Goal: Task Accomplishment & Management: Manage account settings

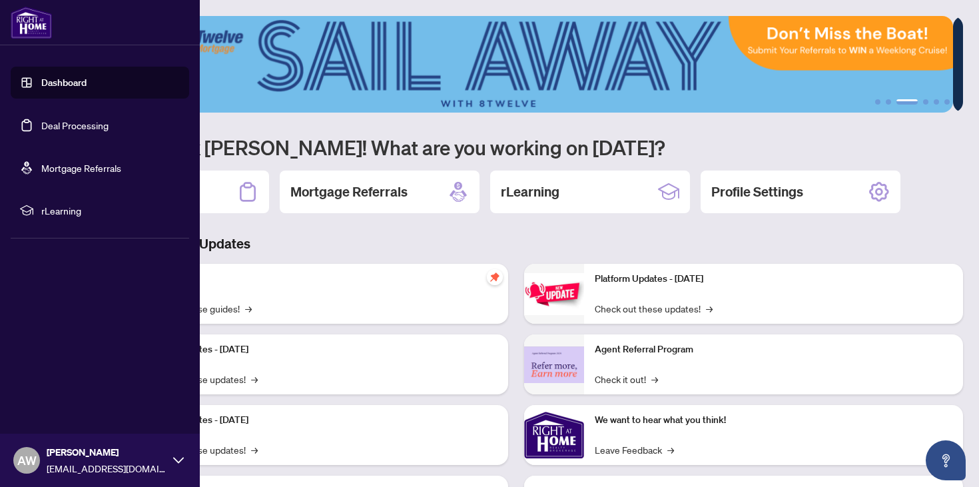
click at [41, 125] on link "Deal Processing" at bounding box center [74, 125] width 67 height 12
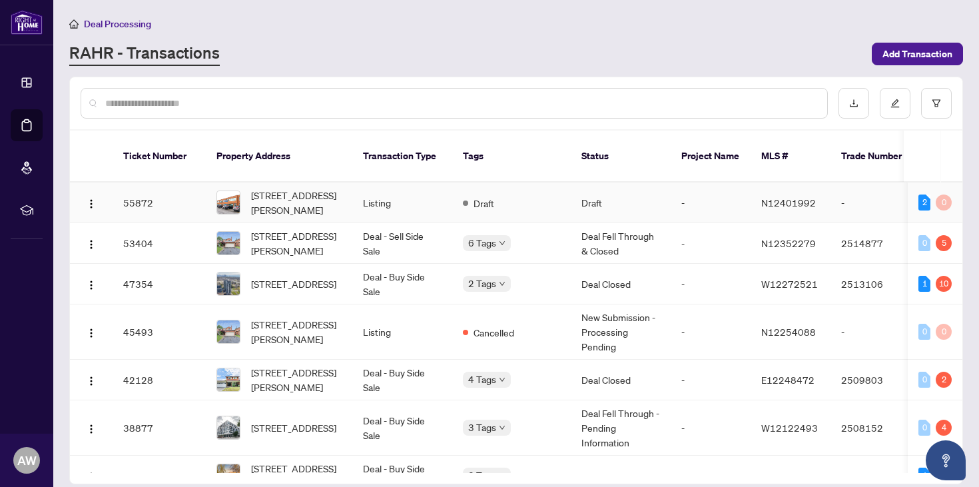
click at [361, 196] on td "Listing" at bounding box center [402, 202] width 100 height 41
drag, startPoint x: 758, startPoint y: 188, endPoint x: 812, endPoint y: 188, distance: 53.9
click at [812, 188] on td "N12401992" at bounding box center [790, 202] width 80 height 41
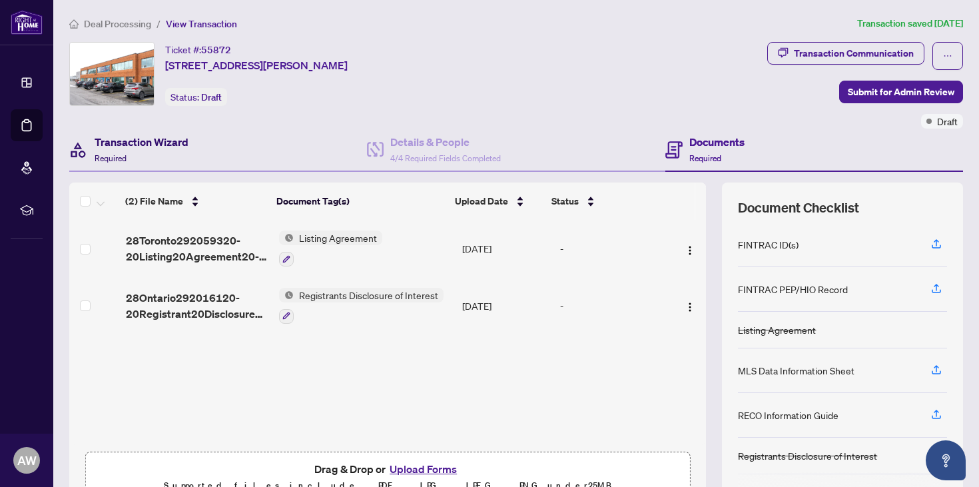
click at [137, 141] on h4 "Transaction Wizard" at bounding box center [142, 142] width 94 height 16
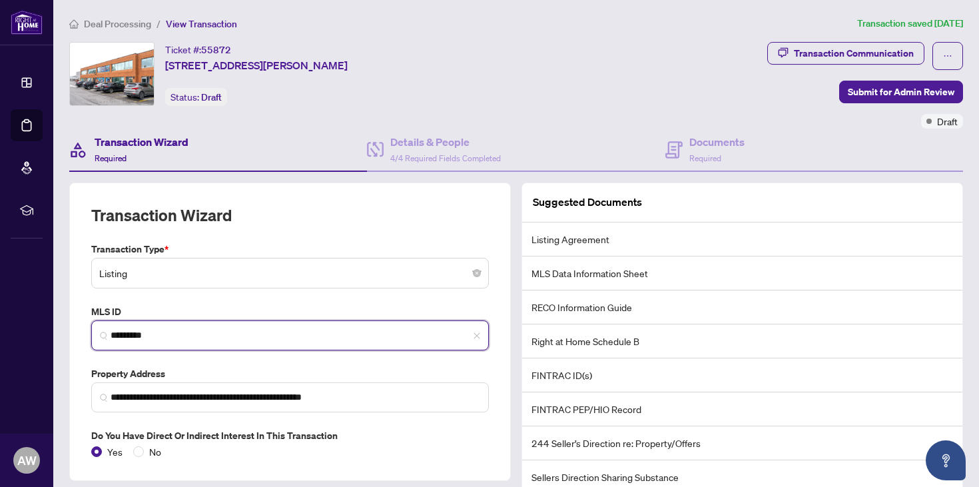
click at [186, 338] on input "*********" at bounding box center [296, 335] width 370 height 14
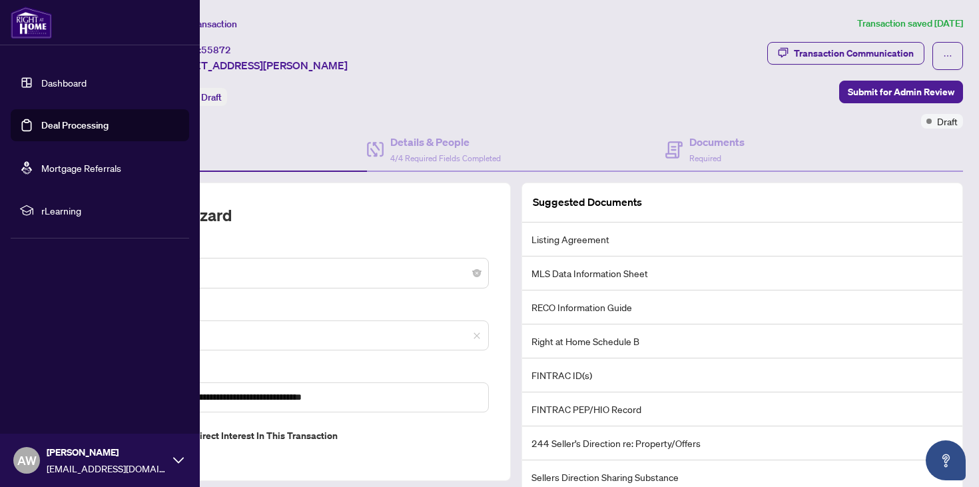
click at [46, 124] on link "Deal Processing" at bounding box center [74, 125] width 67 height 12
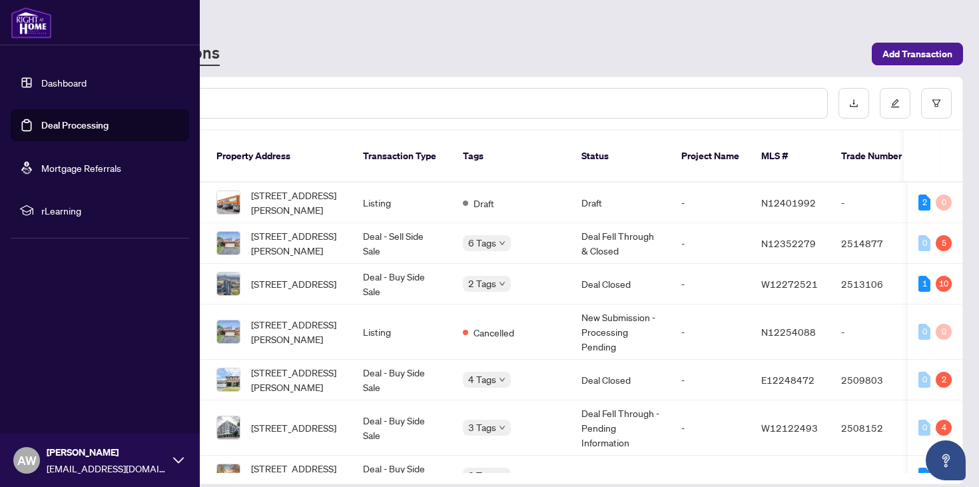
click at [41, 131] on link "Deal Processing" at bounding box center [74, 125] width 67 height 12
click at [73, 130] on link "Deal Processing" at bounding box center [74, 125] width 67 height 12
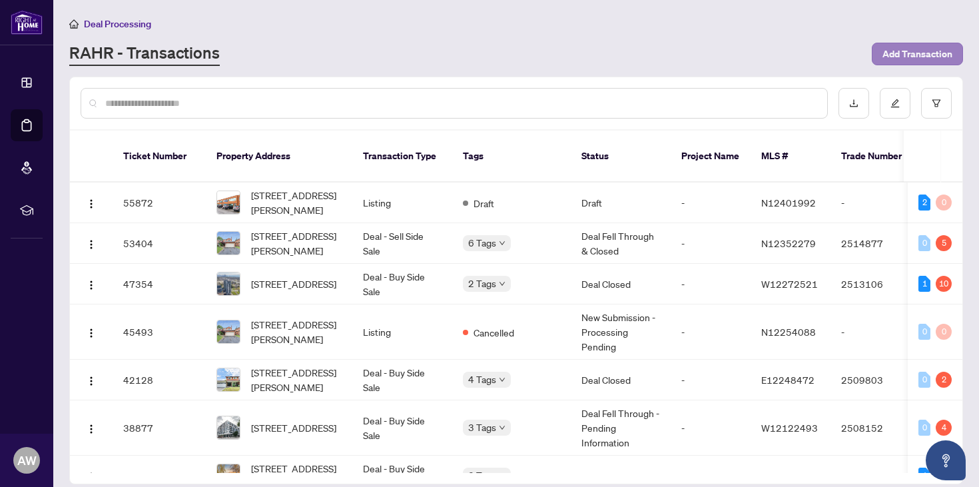
click at [902, 47] on span "Add Transaction" at bounding box center [917, 53] width 70 height 21
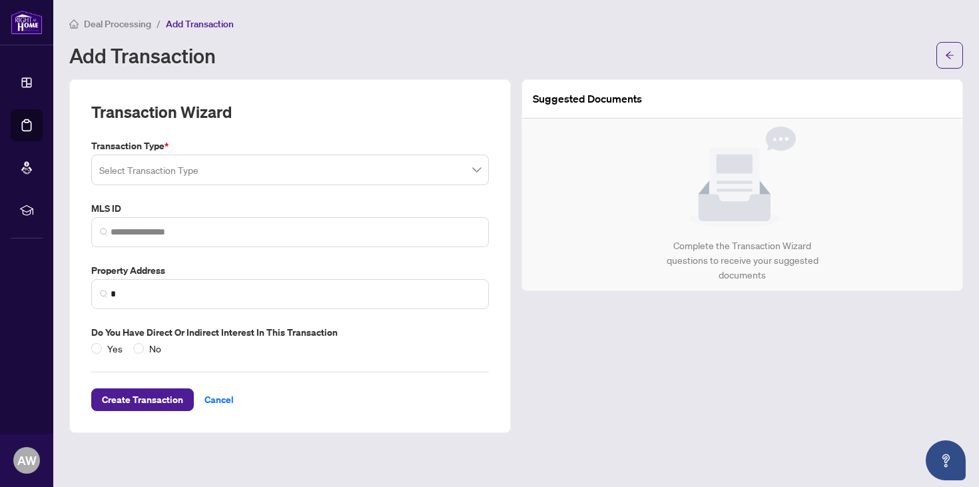
click at [348, 166] on input "search" at bounding box center [284, 171] width 370 height 29
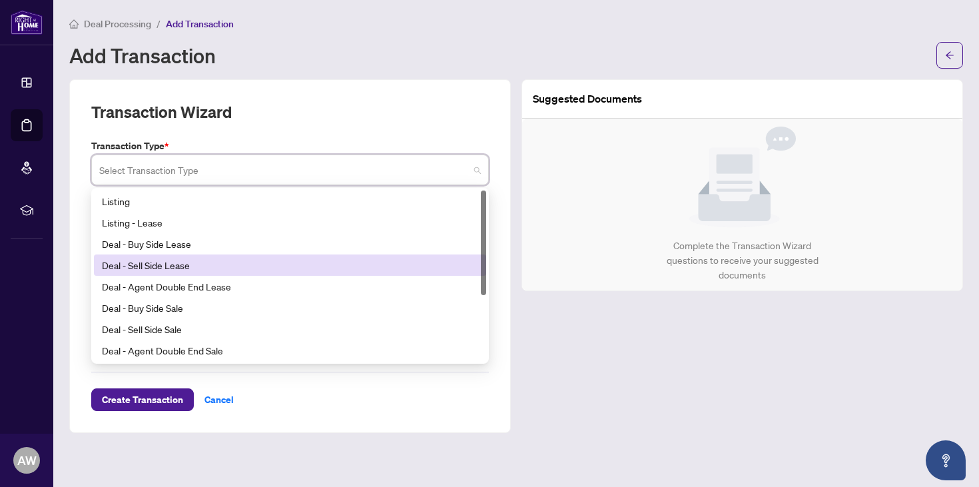
click at [308, 259] on div "Deal - Sell Side Lease" at bounding box center [290, 265] width 376 height 15
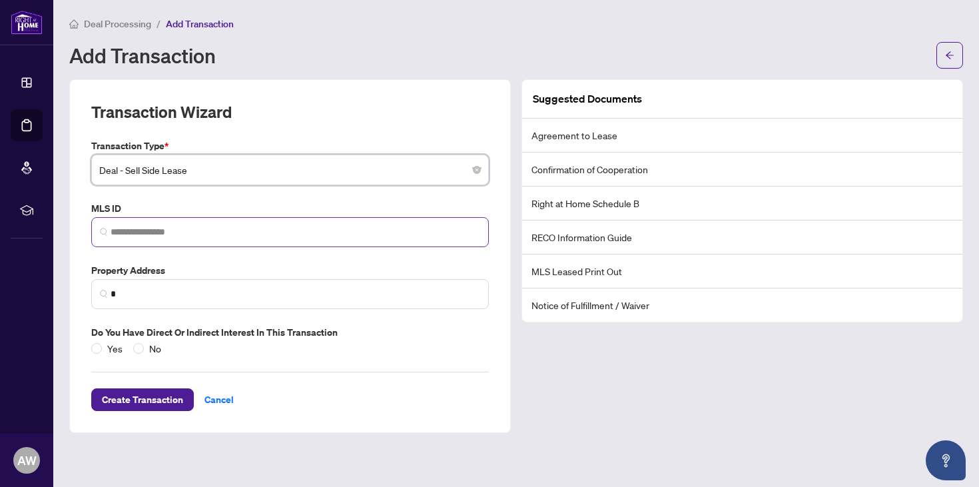
click at [224, 238] on span at bounding box center [290, 232] width 398 height 30
paste input "*********"
type input "*********"
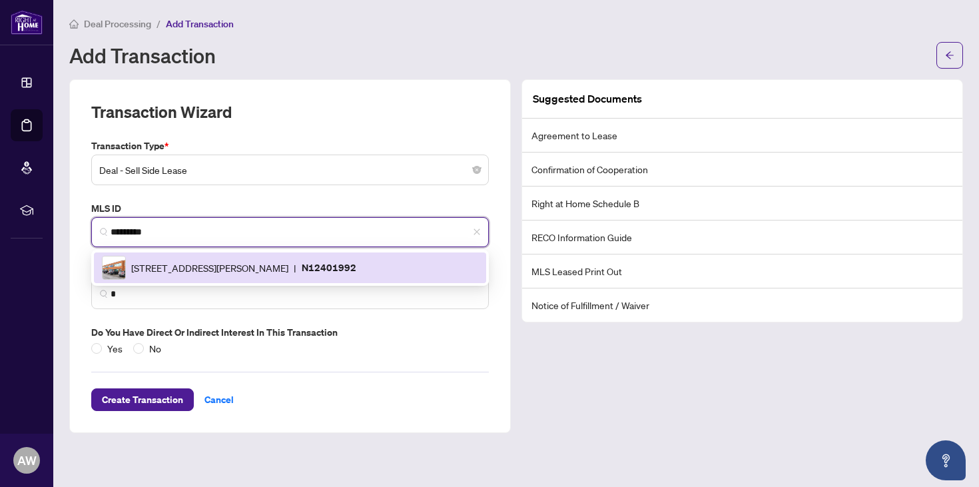
click at [185, 270] on span "350 Harry Walker Pkwy, Newmarket, Ontario L3Y 8L3, Canada" at bounding box center [209, 267] width 157 height 15
type input "**********"
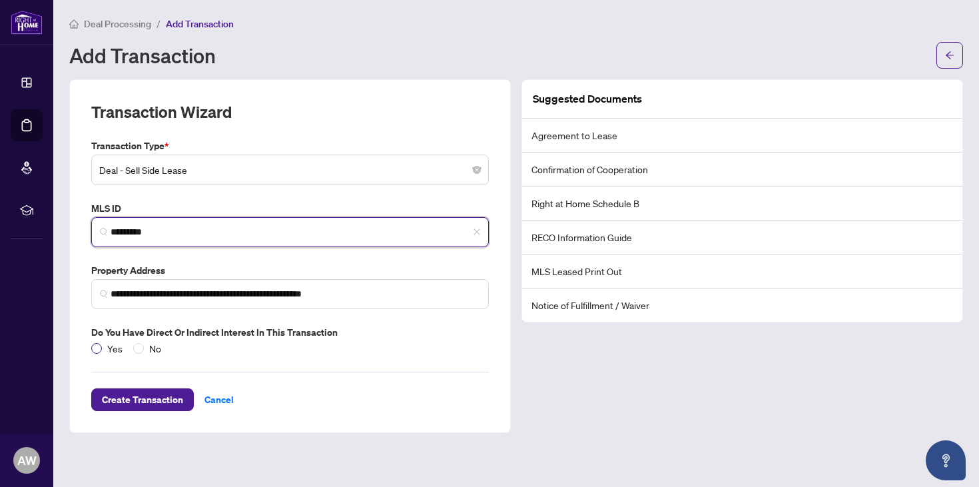
type input "*********"
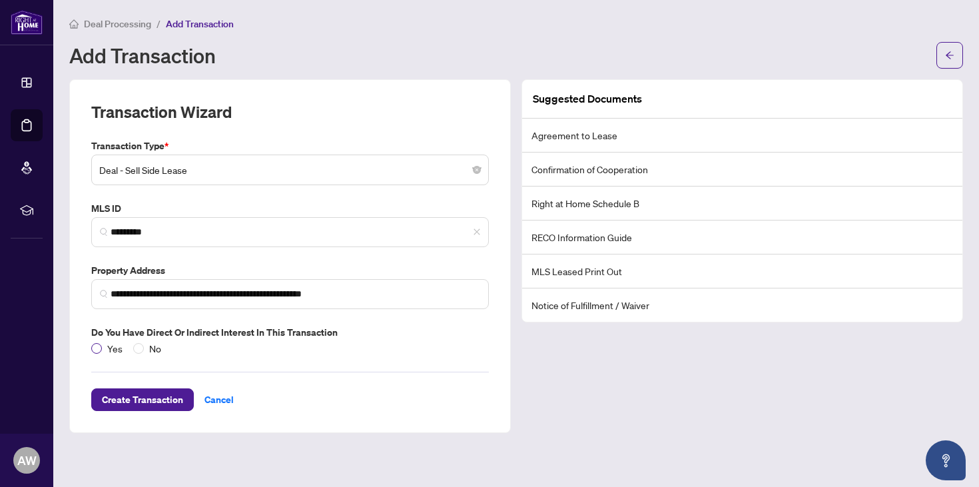
click at [103, 346] on span "Yes" at bounding box center [115, 348] width 26 height 15
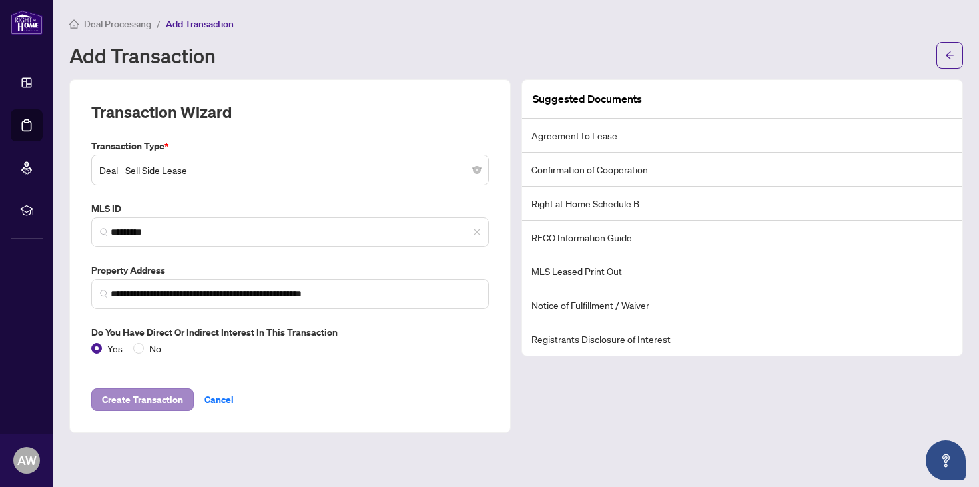
click at [168, 400] on span "Create Transaction" at bounding box center [142, 399] width 81 height 21
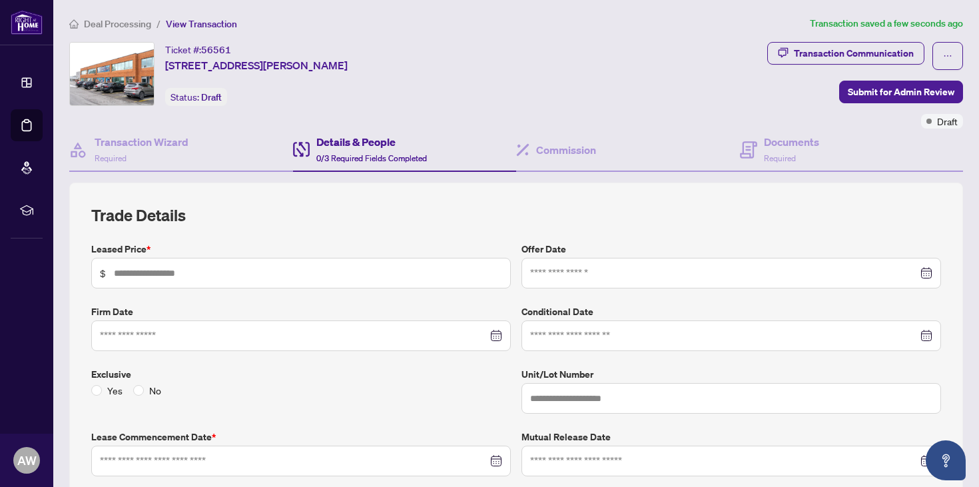
type input "*"
type input "**********"
click at [298, 277] on input "text" at bounding box center [308, 273] width 388 height 15
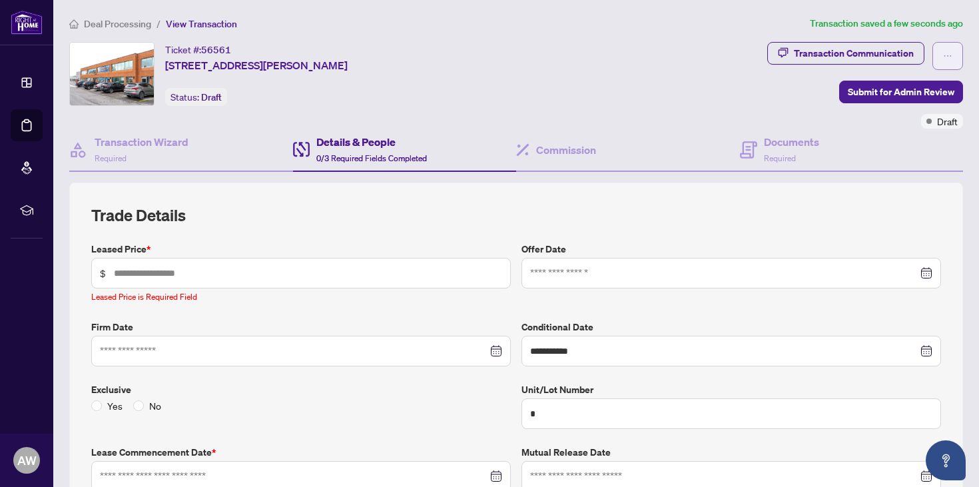
click at [943, 57] on icon "ellipsis" at bounding box center [947, 55] width 9 height 9
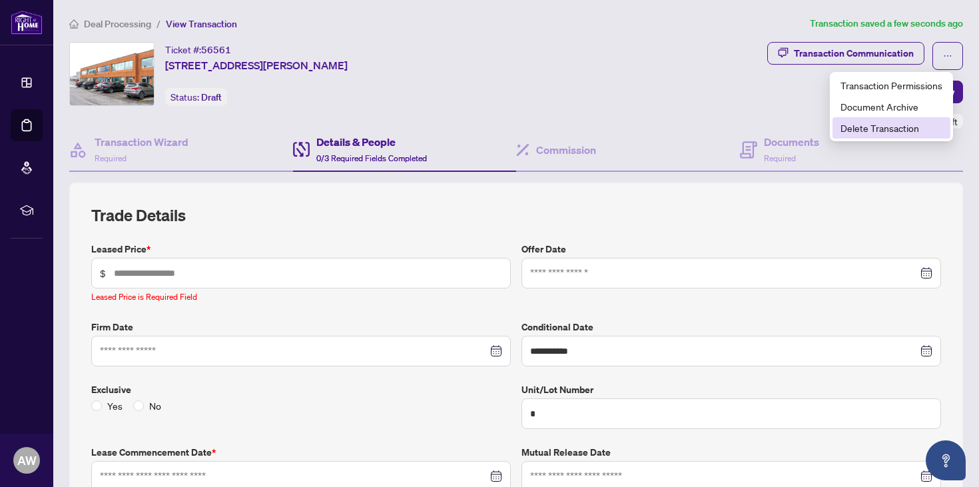
click at [901, 130] on span "Delete Transaction" at bounding box center [891, 128] width 102 height 15
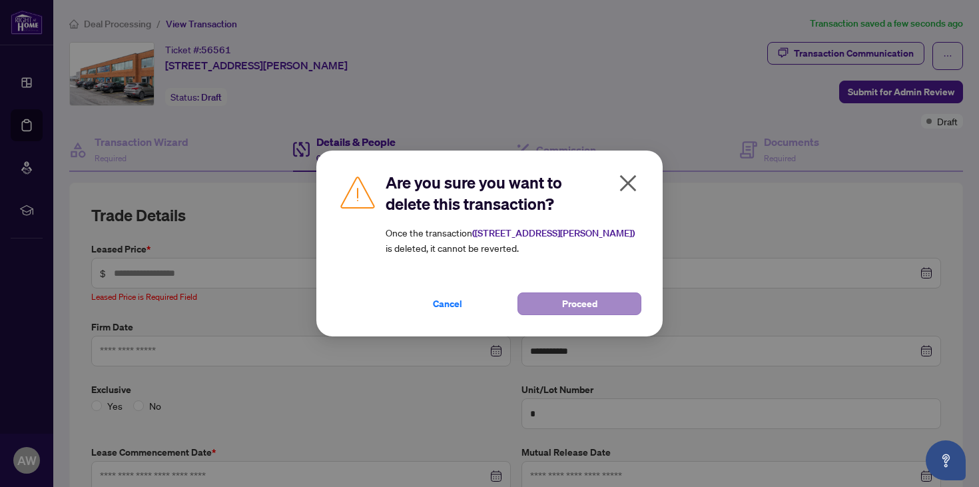
click at [539, 304] on button "Proceed" at bounding box center [579, 303] width 124 height 23
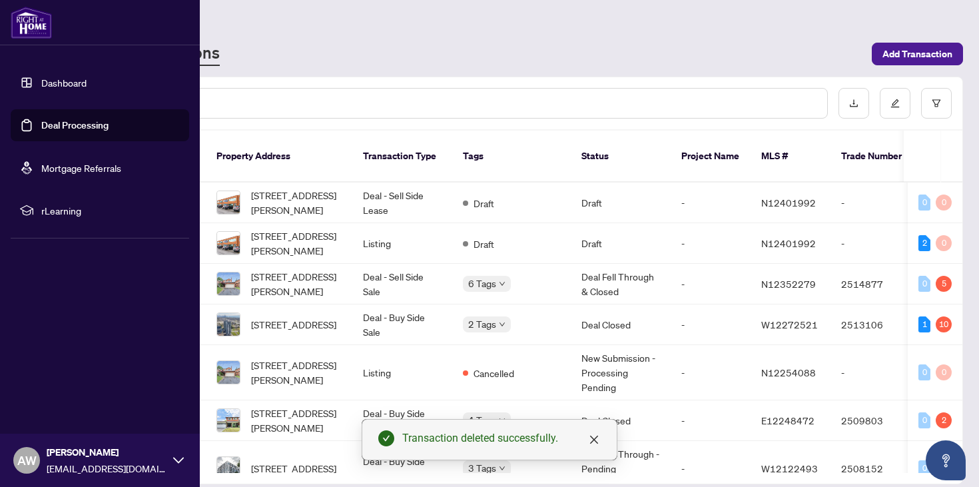
click at [87, 125] on link "Deal Processing" at bounding box center [74, 125] width 67 height 12
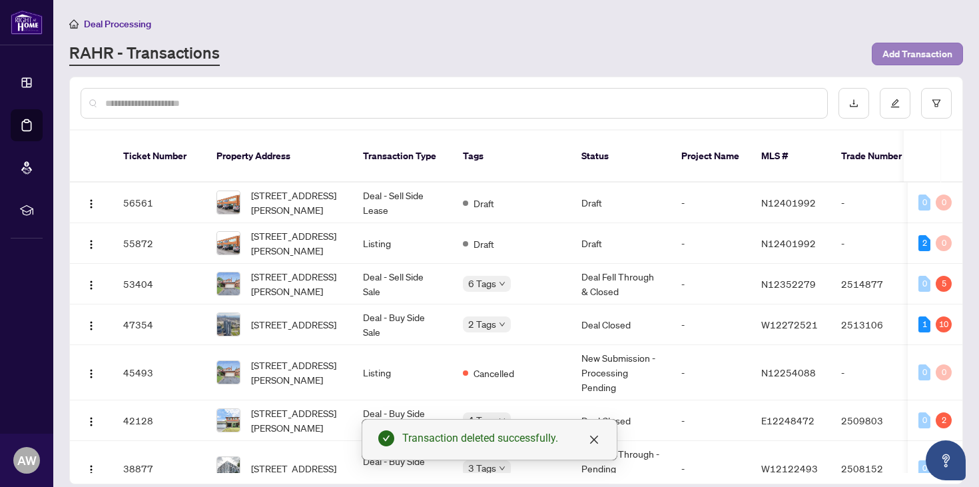
click at [923, 55] on span "Add Transaction" at bounding box center [917, 53] width 70 height 21
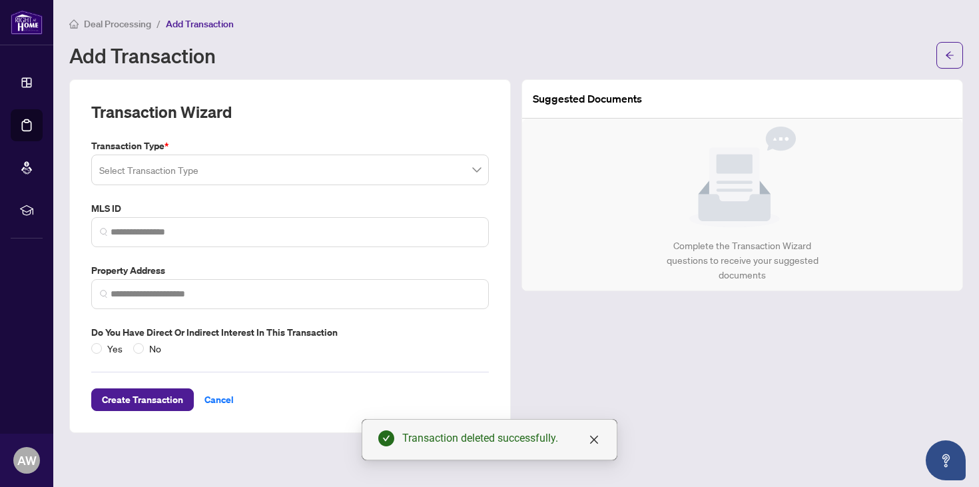
type input "*"
click at [238, 174] on input "search" at bounding box center [284, 171] width 370 height 29
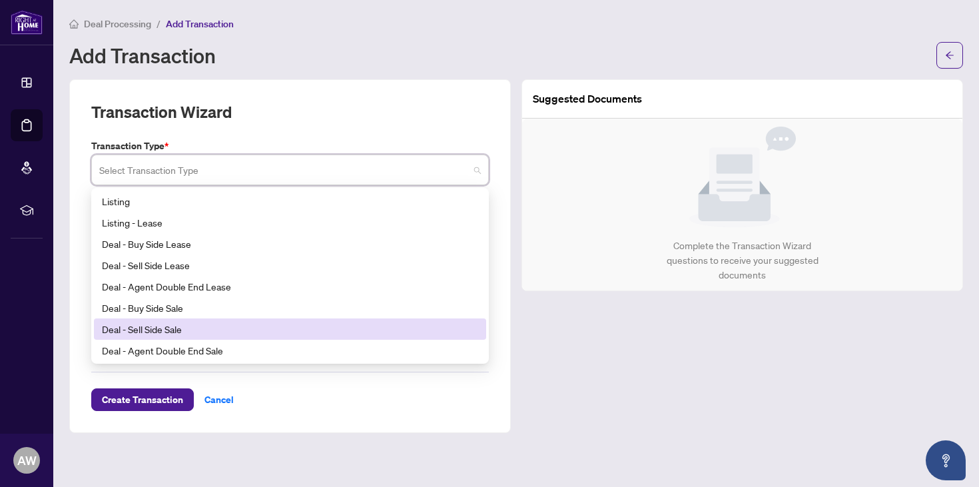
click at [219, 326] on div "Deal - Sell Side Sale" at bounding box center [290, 329] width 376 height 15
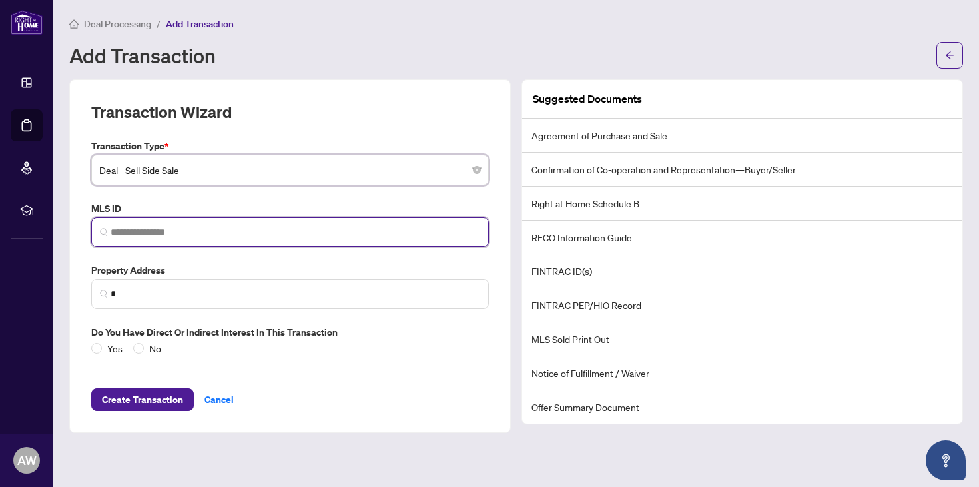
click at [180, 234] on input "search" at bounding box center [296, 232] width 370 height 14
paste input "*********"
type input "*********"
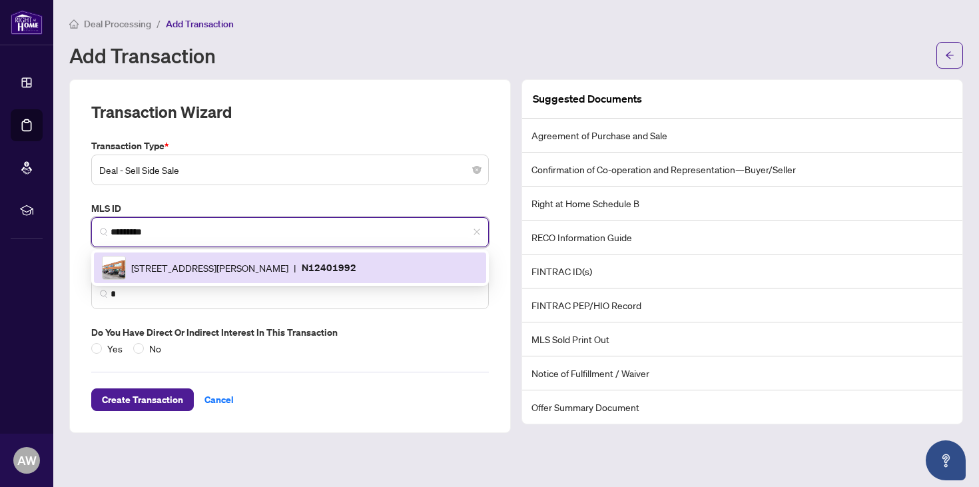
click at [178, 262] on span "350 Harry Walker Pkwy, Newmarket, Ontario L3Y 8L3, Canada" at bounding box center [209, 267] width 157 height 15
type input "**********"
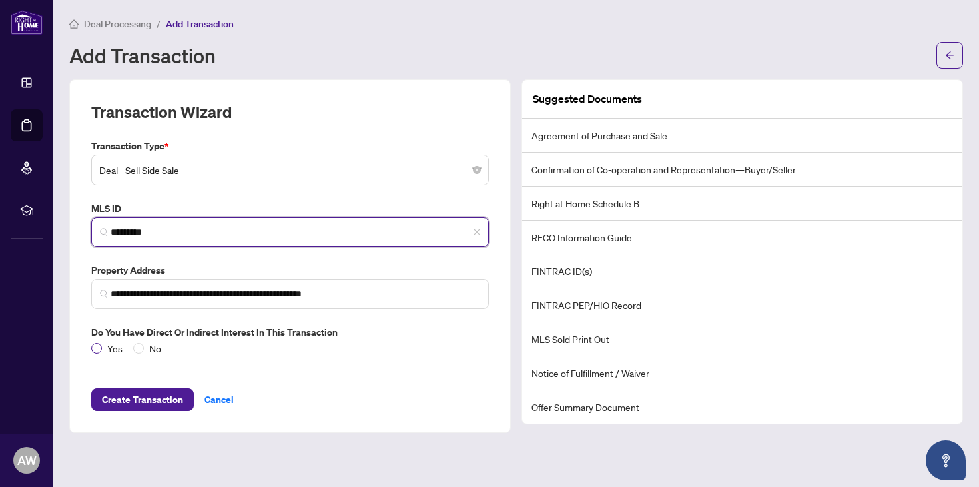
type input "*********"
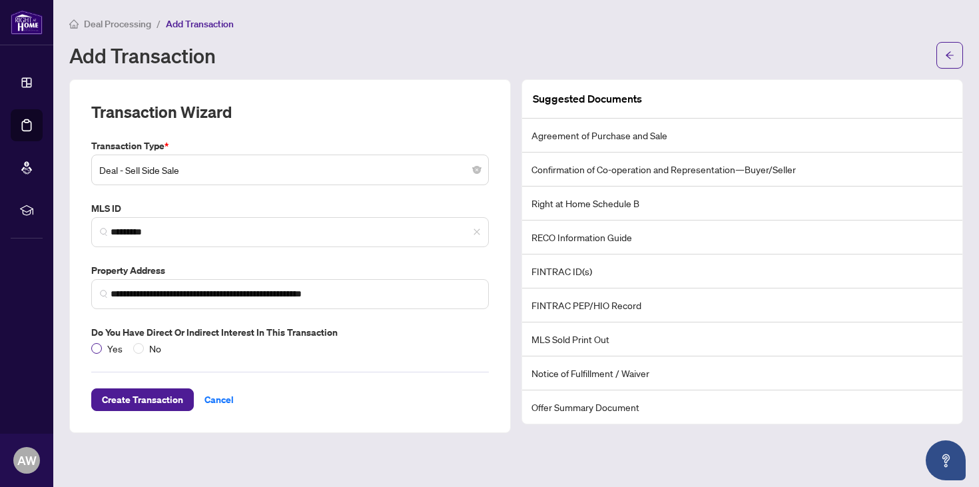
click at [103, 344] on span "Yes" at bounding box center [115, 348] width 26 height 15
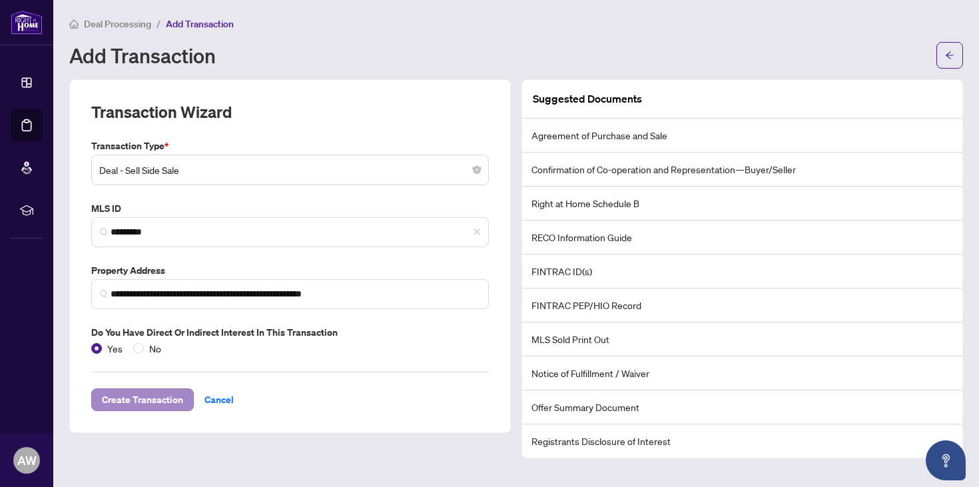
click at [135, 392] on span "Create Transaction" at bounding box center [142, 399] width 81 height 21
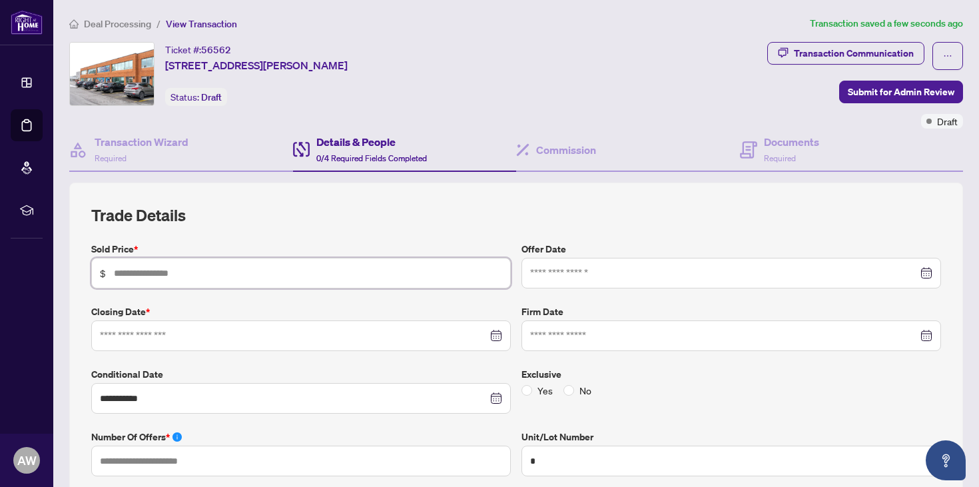
click at [239, 273] on input "text" at bounding box center [308, 273] width 388 height 15
type input "*******"
click at [600, 281] on div at bounding box center [731, 273] width 420 height 31
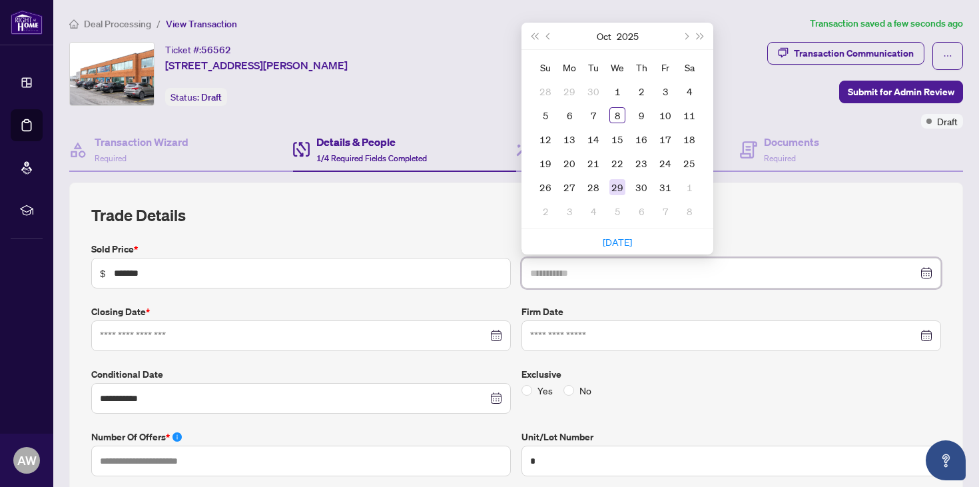
type input "**********"
click at [617, 190] on div "29" at bounding box center [617, 187] width 16 height 16
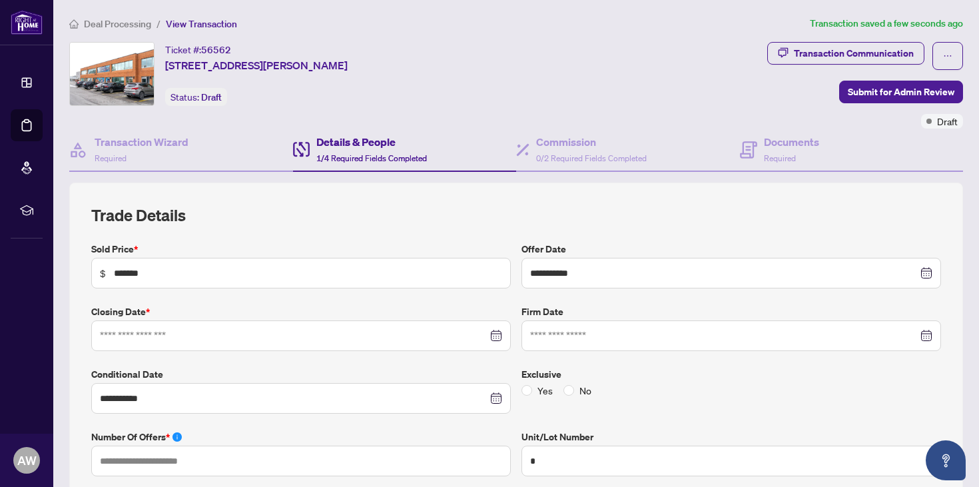
click at [491, 336] on div at bounding box center [301, 335] width 402 height 15
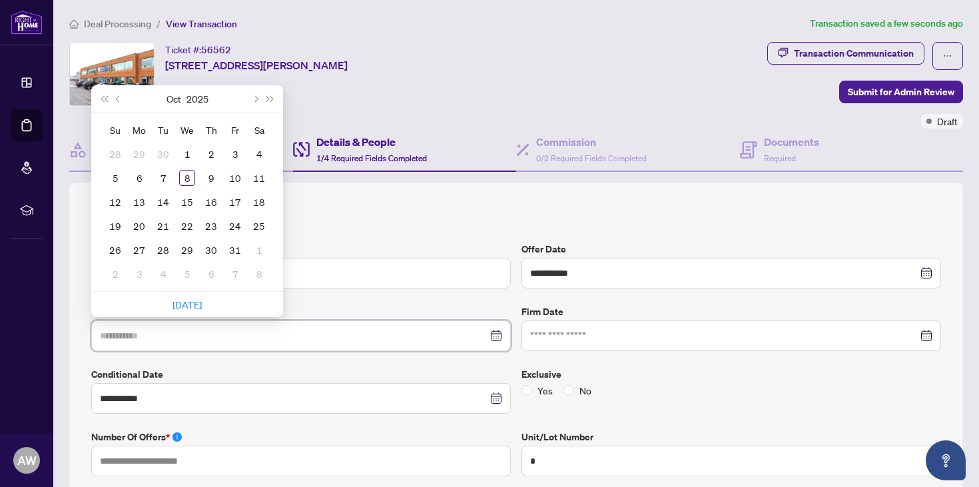
type input "**********"
click at [256, 102] on button "Next month (PageDown)" at bounding box center [255, 98] width 15 height 27
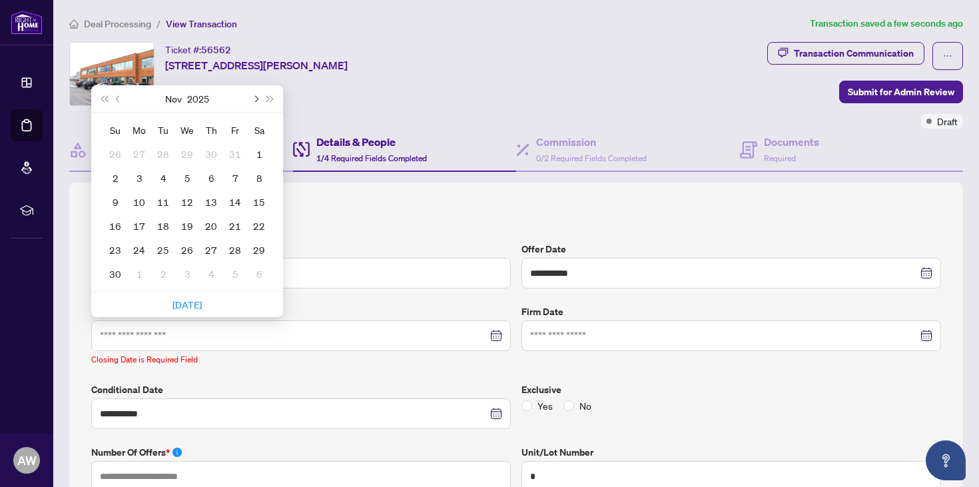
click at [256, 102] on button "Next month (PageDown)" at bounding box center [255, 98] width 15 height 27
click at [218, 204] on div "18" at bounding box center [211, 202] width 16 height 16
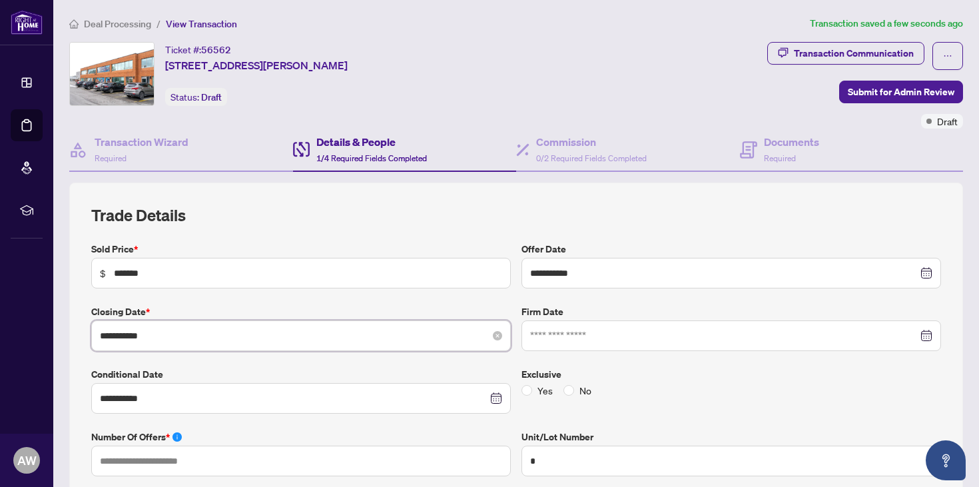
click at [416, 338] on input "**********" at bounding box center [294, 335] width 388 height 15
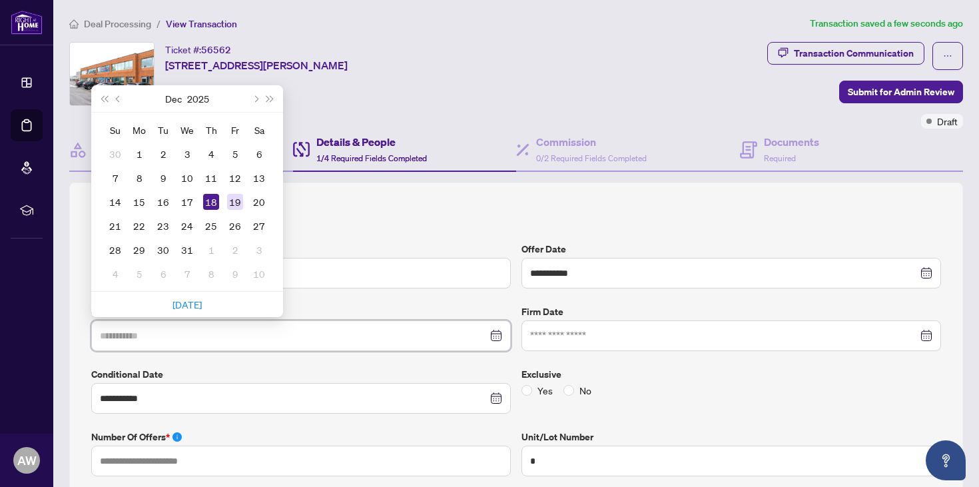
type input "**********"
click at [238, 209] on td "19" at bounding box center [235, 202] width 24 height 24
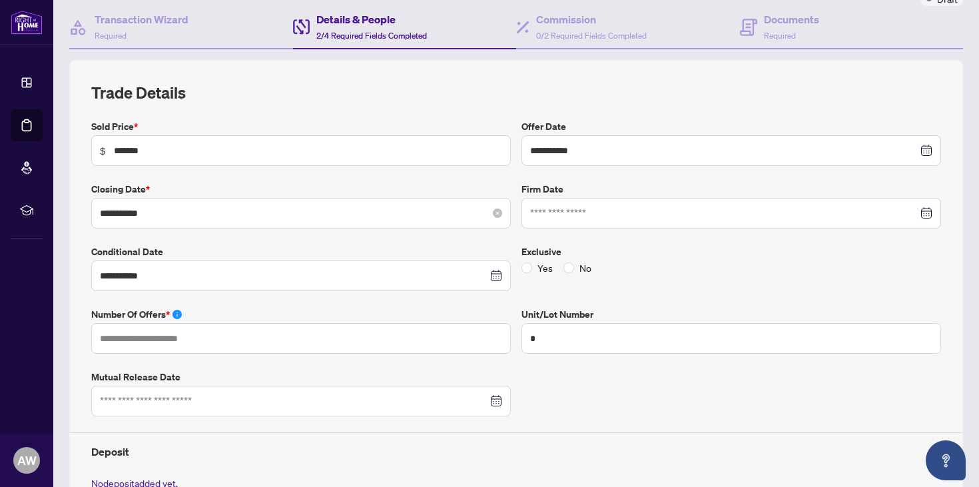
scroll to position [127, 0]
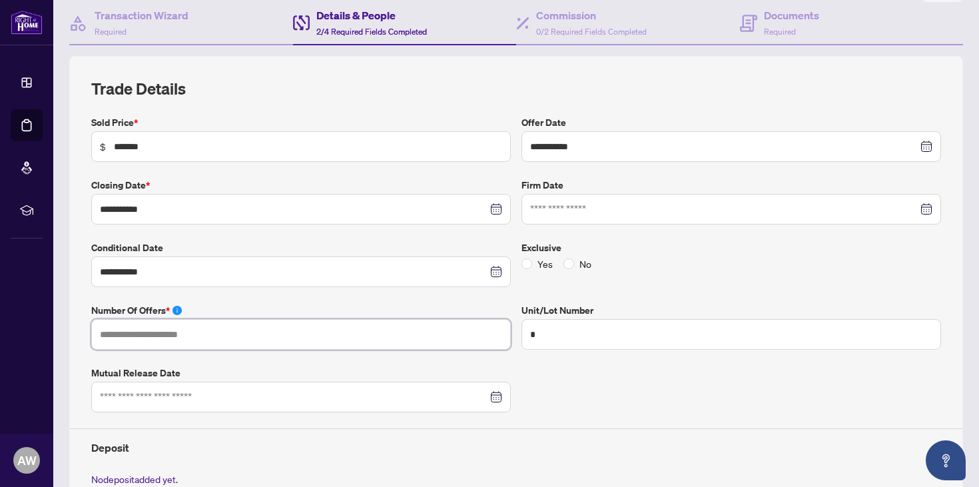
click at [328, 335] on input "text" at bounding box center [301, 334] width 420 height 31
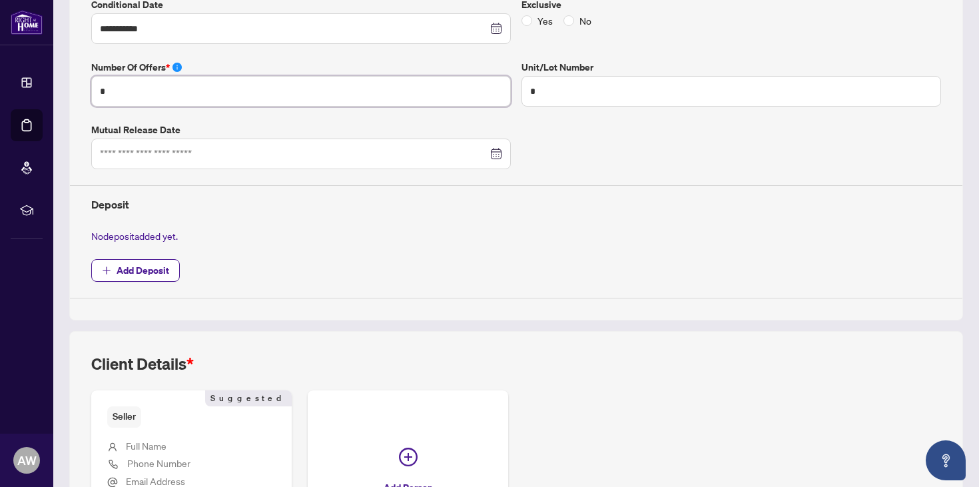
scroll to position [388, 0]
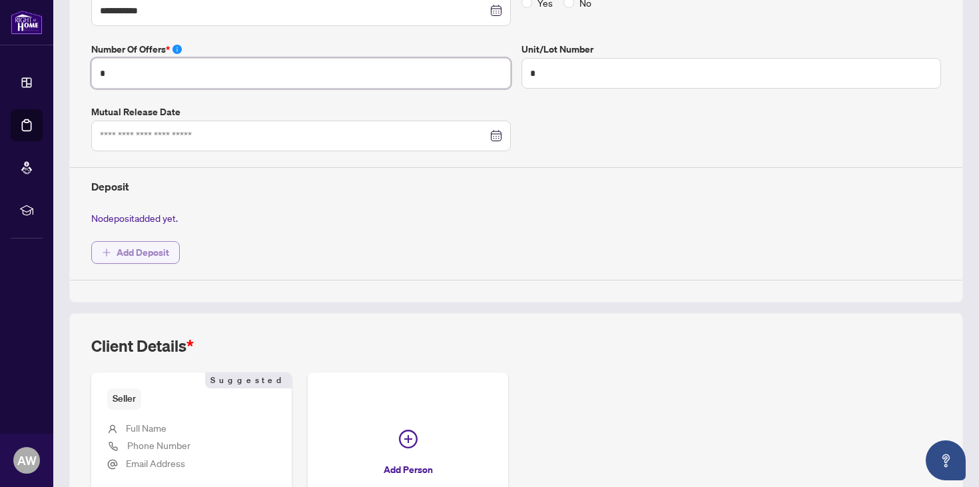
type input "*"
click at [132, 244] on span "Add Deposit" at bounding box center [143, 252] width 53 height 21
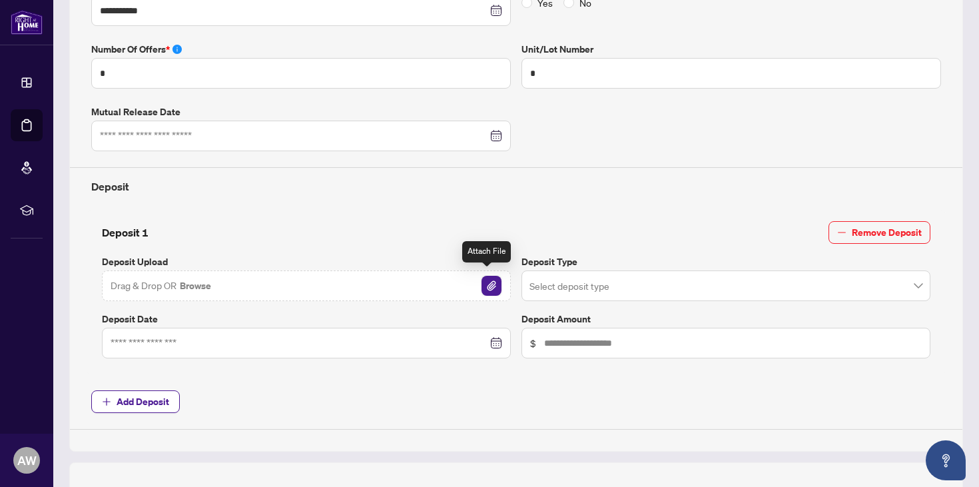
click at [492, 291] on img "button" at bounding box center [491, 286] width 20 height 20
click at [632, 288] on input "search" at bounding box center [719, 287] width 381 height 29
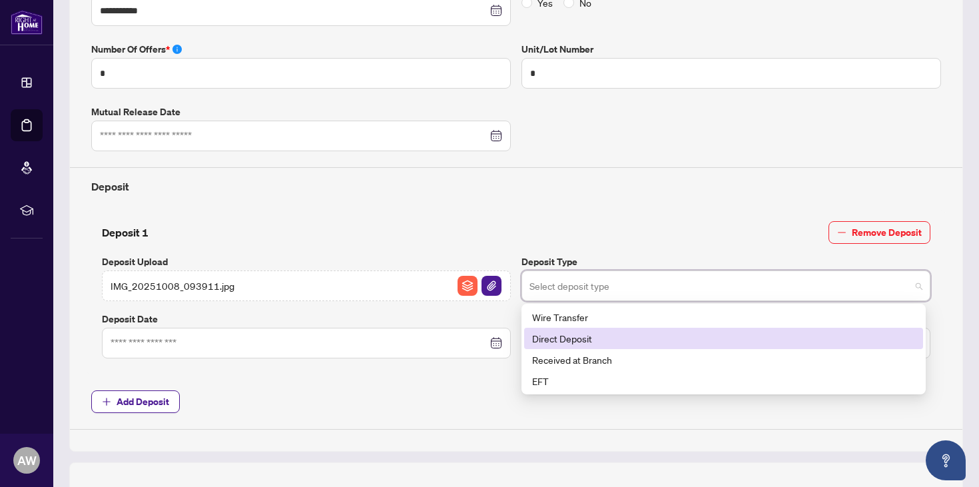
click at [611, 335] on div "Direct Deposit" at bounding box center [723, 338] width 383 height 15
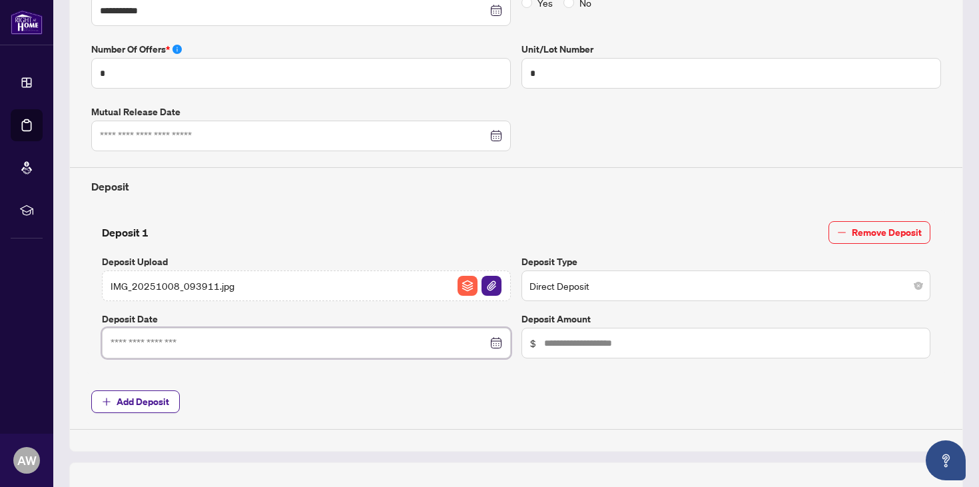
click at [408, 340] on input at bounding box center [299, 343] width 377 height 15
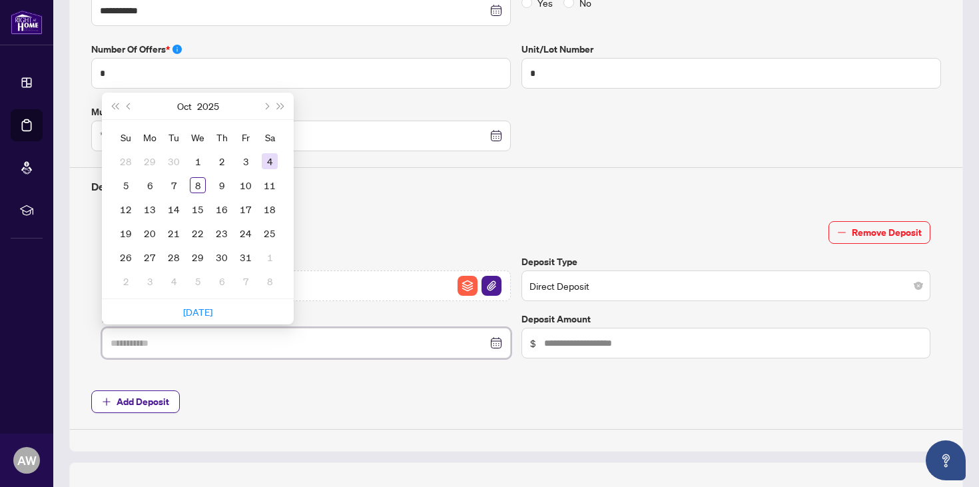
type input "**********"
click at [266, 160] on div "4" at bounding box center [270, 161] width 16 height 16
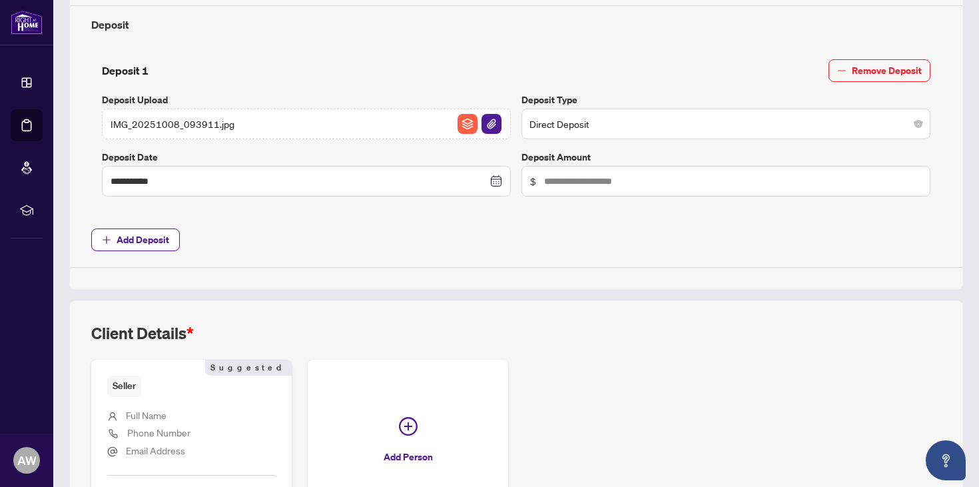
scroll to position [552, 0]
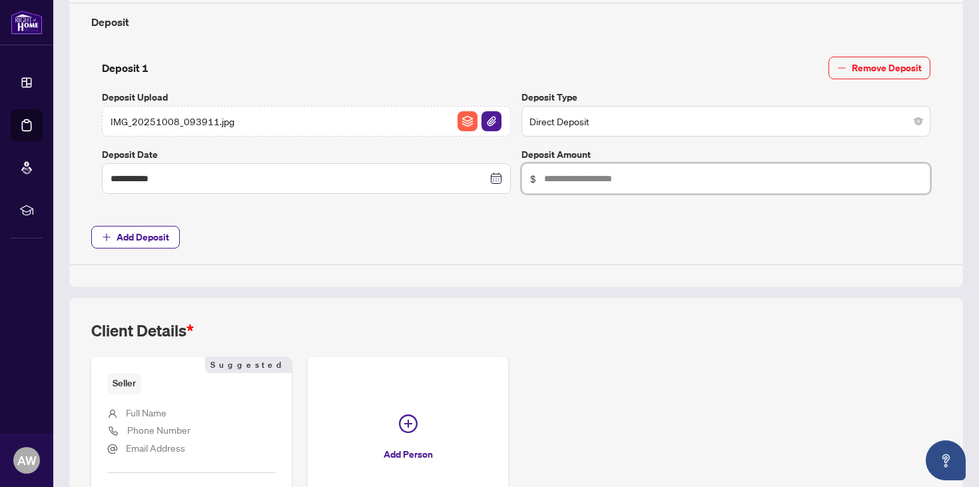
click at [679, 176] on input "text" at bounding box center [733, 178] width 378 height 15
type input "******"
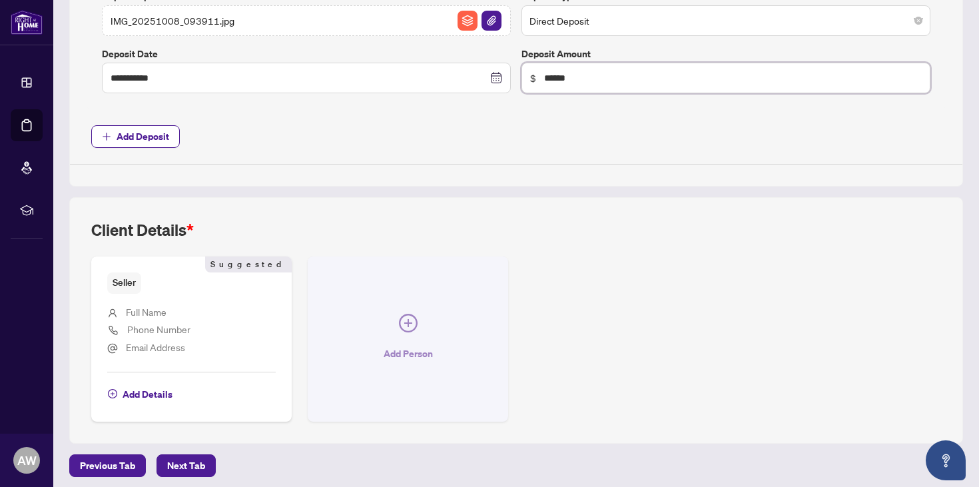
scroll to position [0, 0]
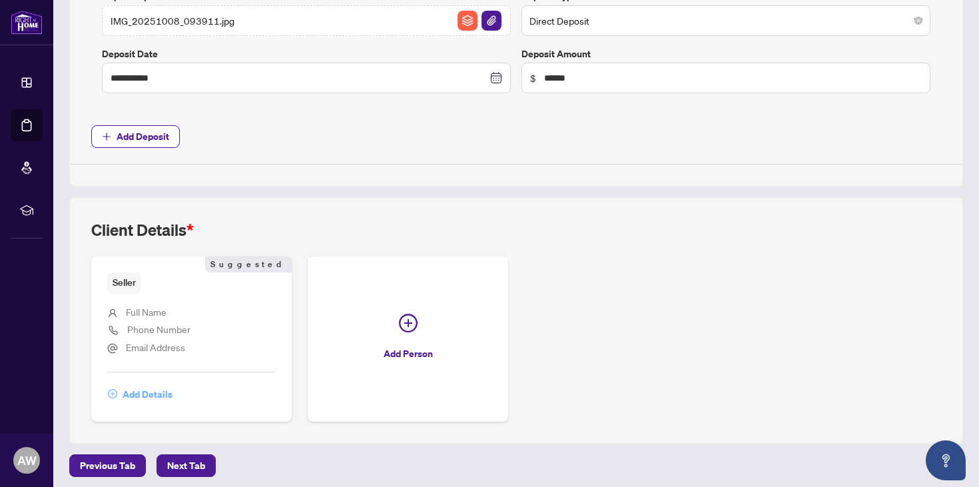
click at [133, 386] on span "Add Details" at bounding box center [148, 394] width 50 height 21
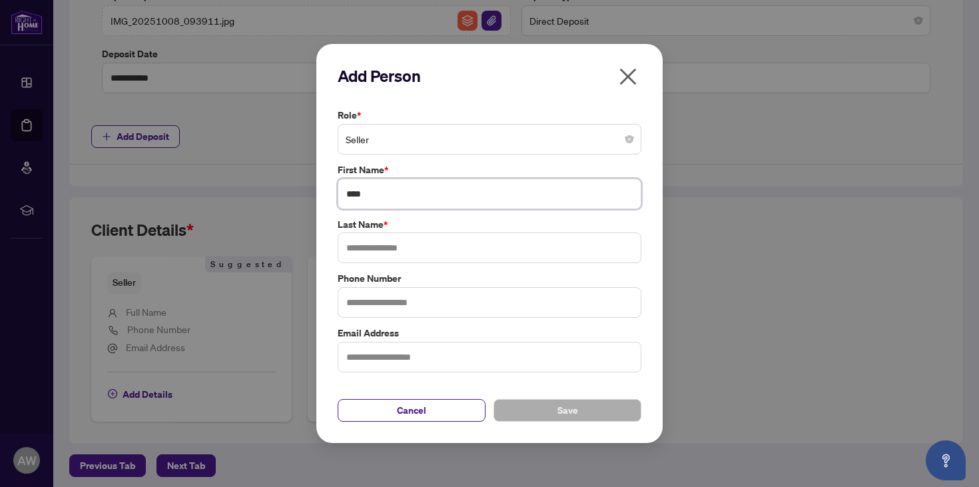
type input "****"
type input "*****"
type input "**********"
click at [569, 402] on span "Save" at bounding box center [567, 410] width 21 height 21
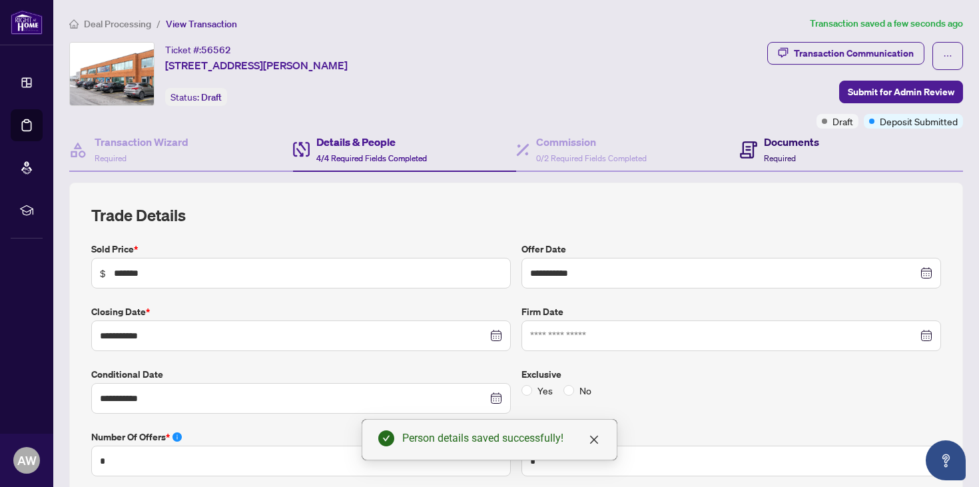
click at [765, 162] on span "Required" at bounding box center [780, 158] width 32 height 10
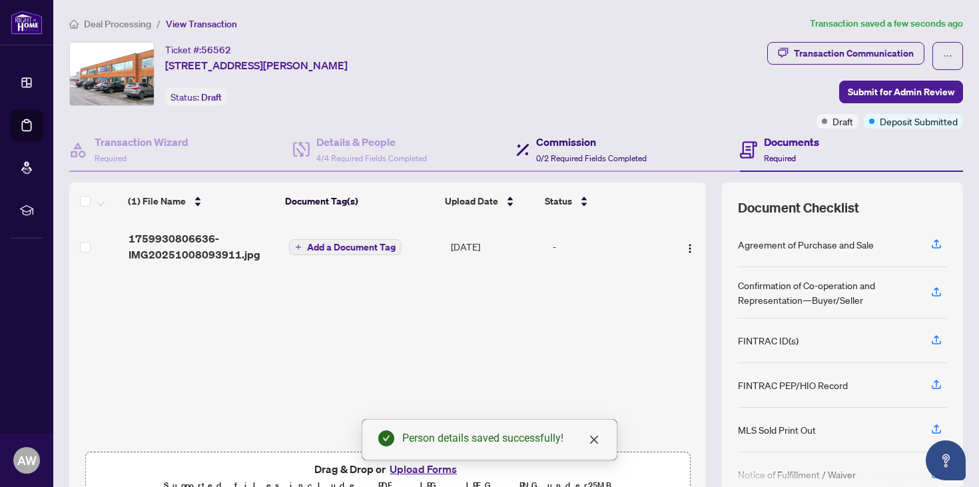
click at [536, 146] on h4 "Commission" at bounding box center [591, 142] width 111 height 16
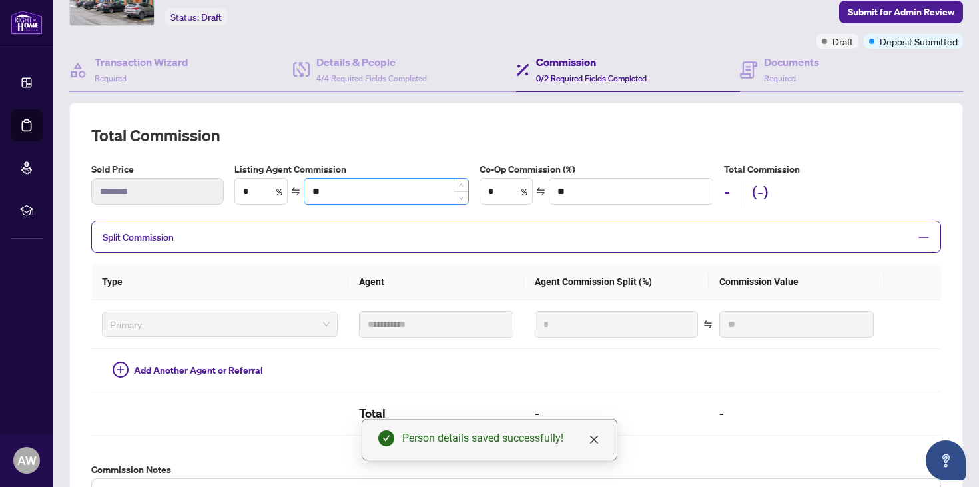
scroll to position [77, 0]
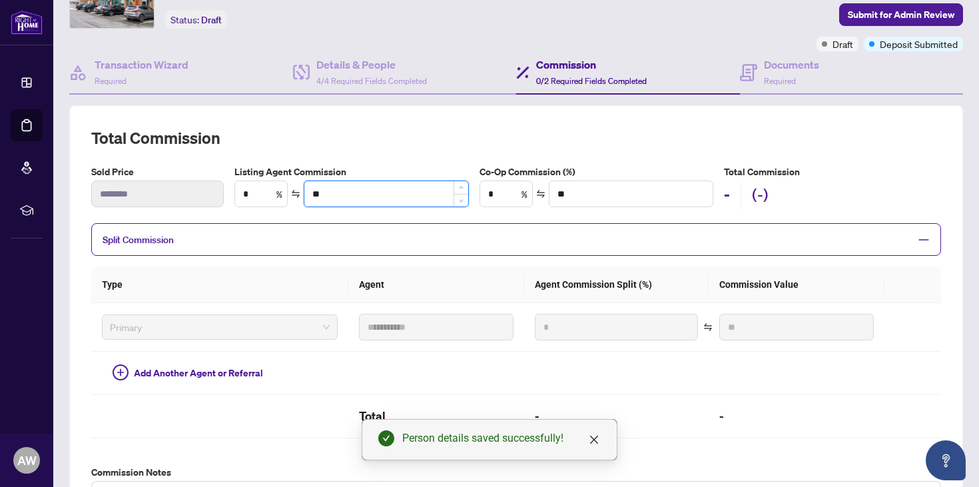
click at [358, 199] on input "**" at bounding box center [386, 193] width 164 height 25
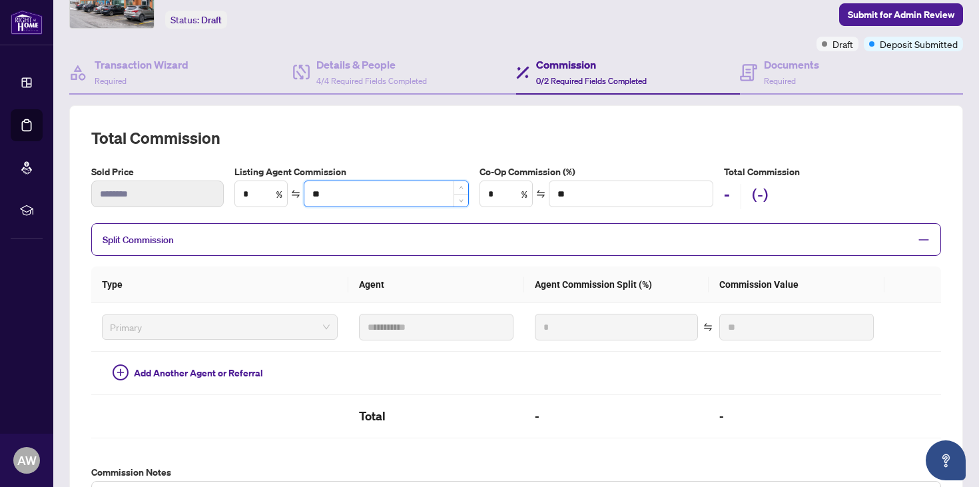
type input "***"
type input "****"
type input "***"
type input "******"
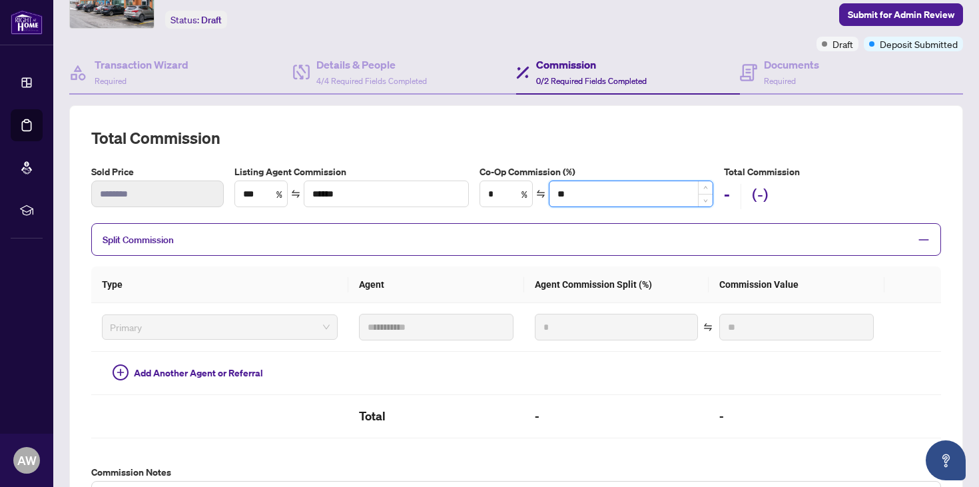
click at [633, 184] on input "**" at bounding box center [631, 193] width 164 height 25
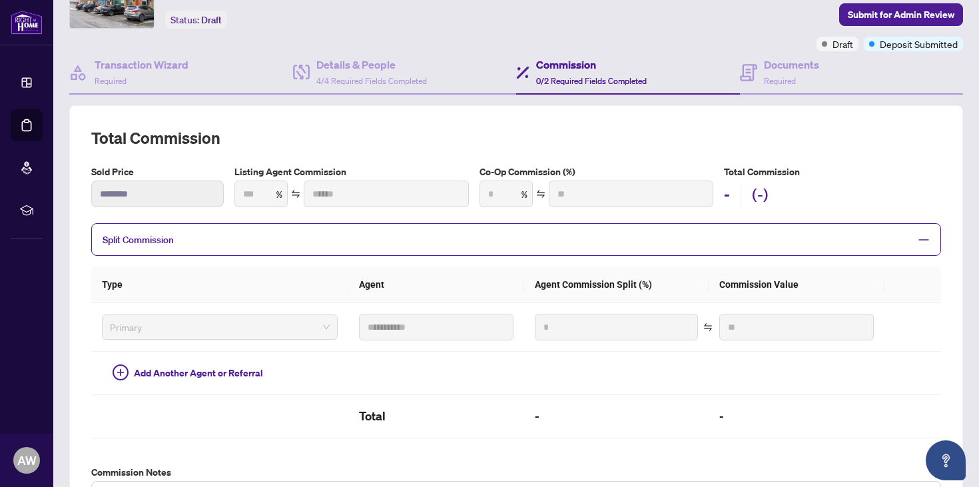
type input "***"
type input "******"
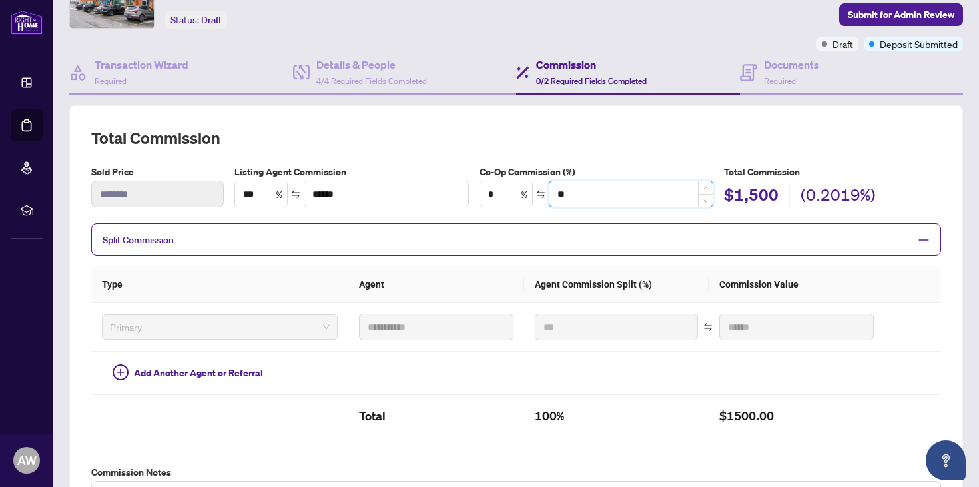
type input "***"
type input "****"
type input "******"
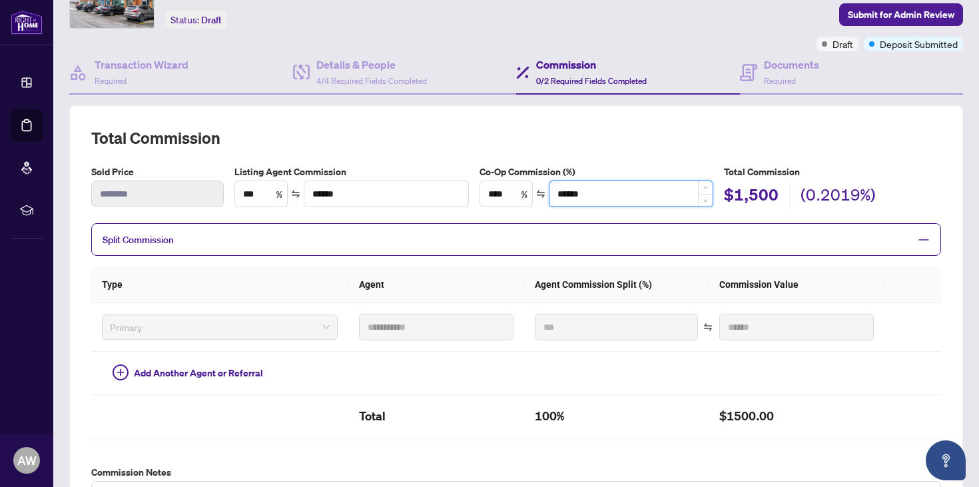
click at [573, 194] on input "******" at bounding box center [631, 193] width 164 height 25
type input "****"
type input "*******"
click at [636, 127] on h2 "Total Commission" at bounding box center [516, 137] width 850 height 21
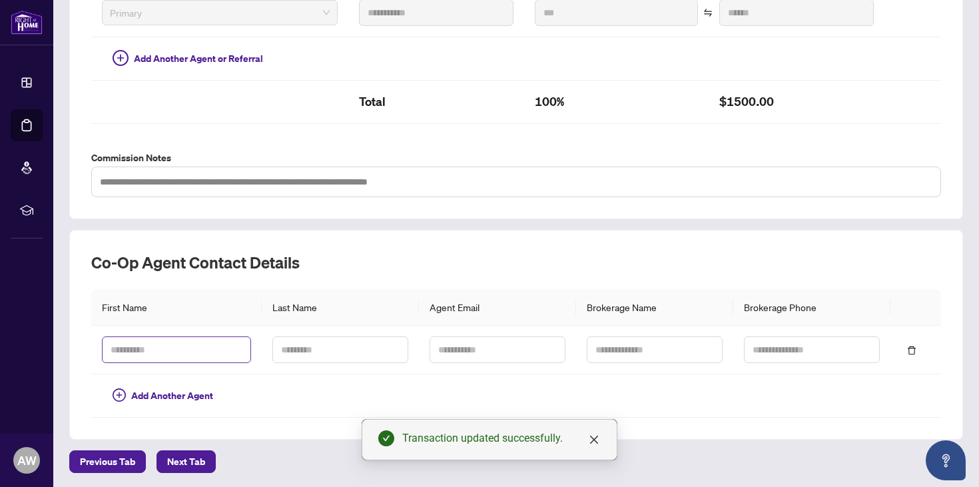
scroll to position [391, 0]
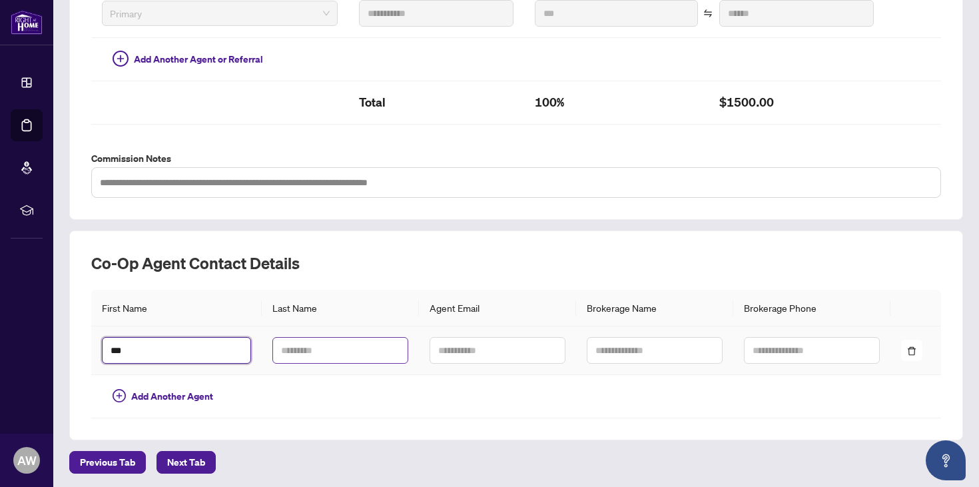
type input "***"
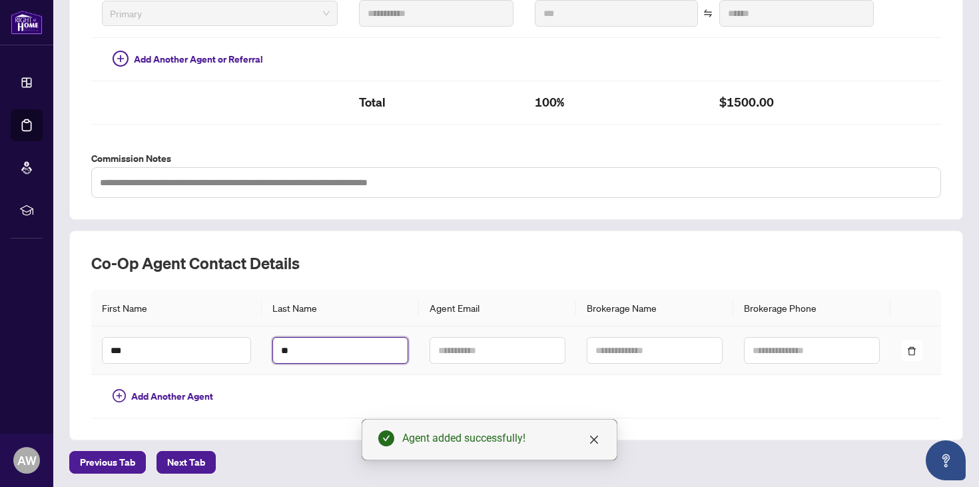
type input "*"
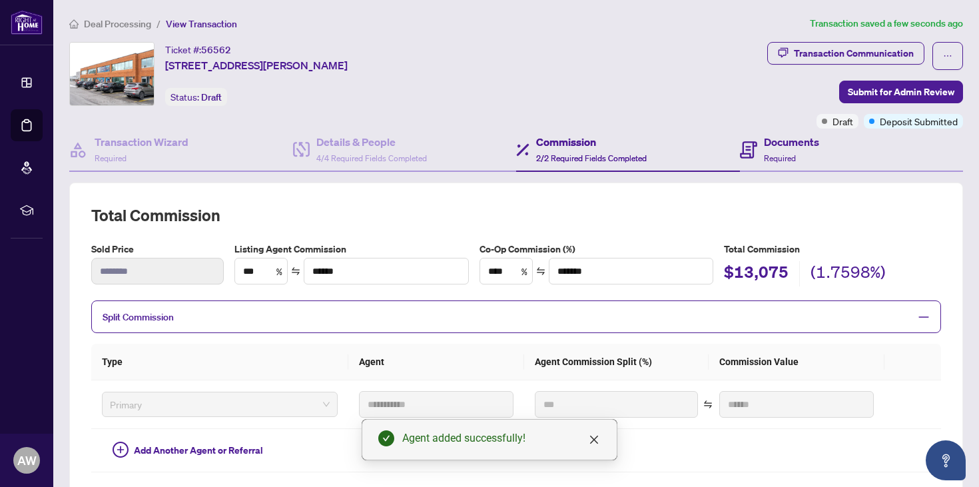
scroll to position [0, 0]
click at [764, 154] on span "Required" at bounding box center [780, 158] width 32 height 10
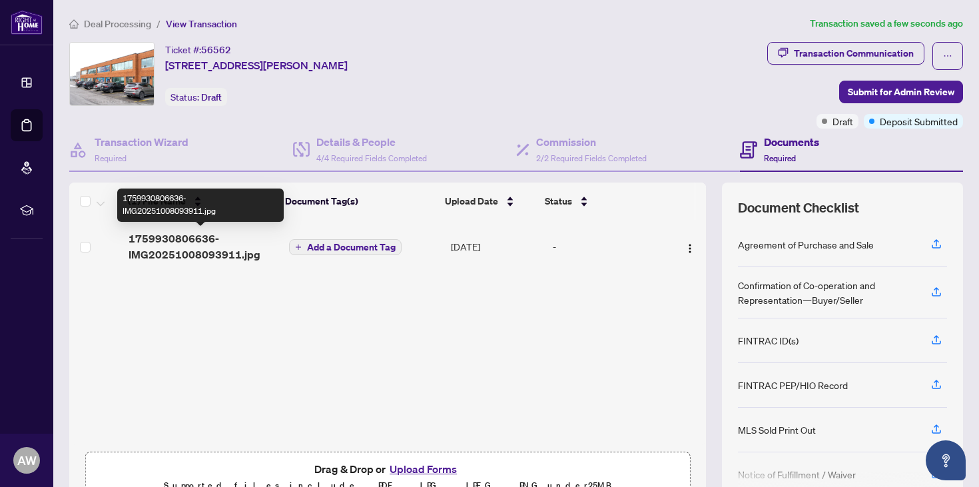
click at [185, 260] on span "1759930806636-IMG20251008093911.jpg" at bounding box center [204, 246] width 150 height 32
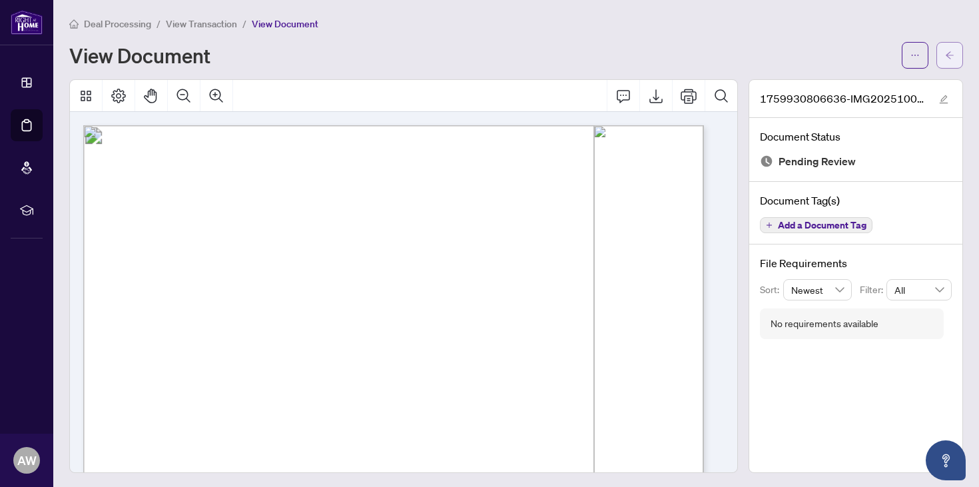
click at [946, 55] on icon "arrow-left" at bounding box center [950, 54] width 8 height 7
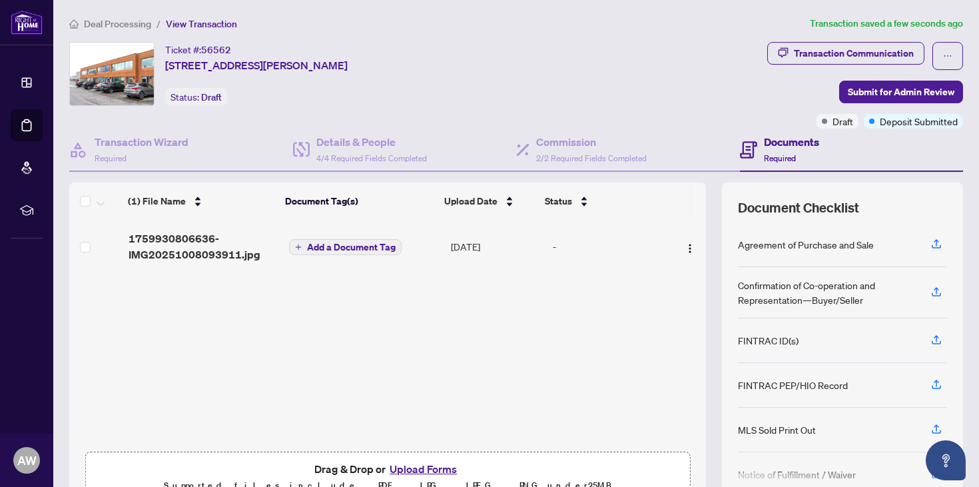
click at [346, 249] on span "Add a Document Tag" at bounding box center [351, 246] width 89 height 9
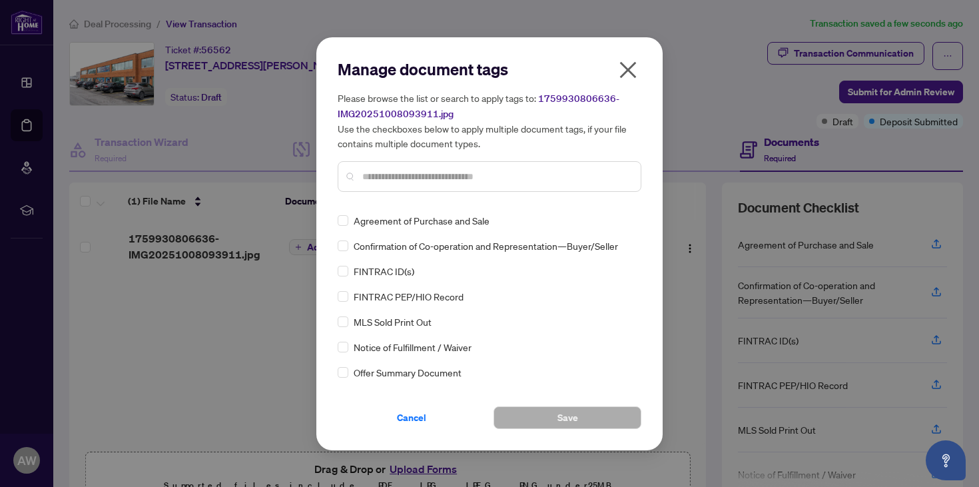
click at [396, 178] on input "text" at bounding box center [496, 176] width 268 height 15
type input "***"
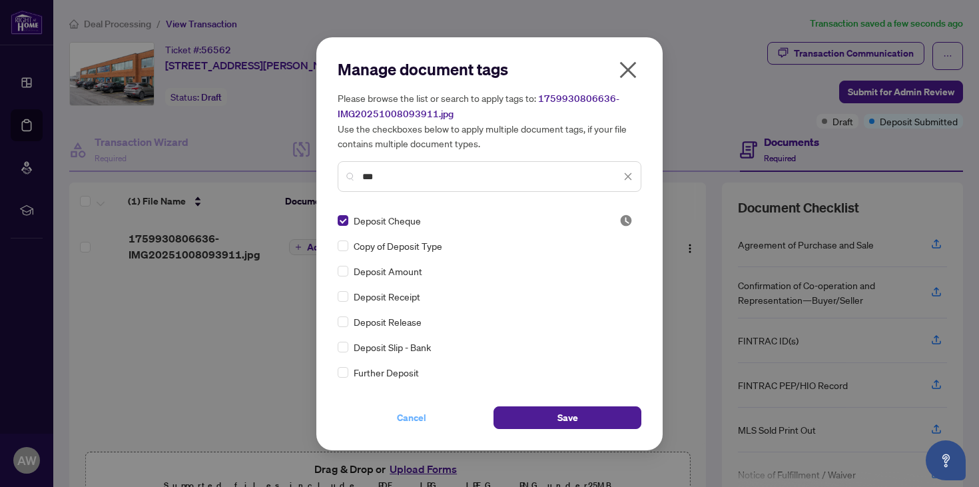
click at [422, 420] on span "Cancel" at bounding box center [411, 417] width 29 height 21
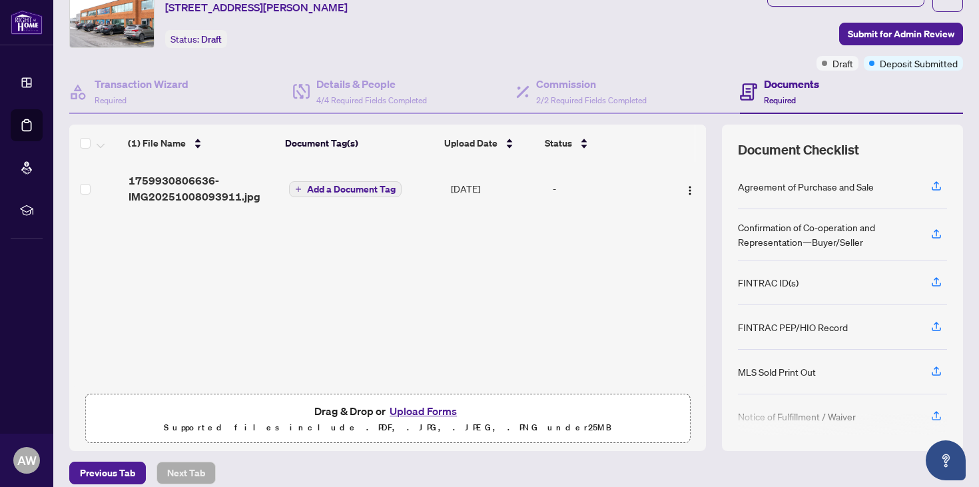
scroll to position [63, 0]
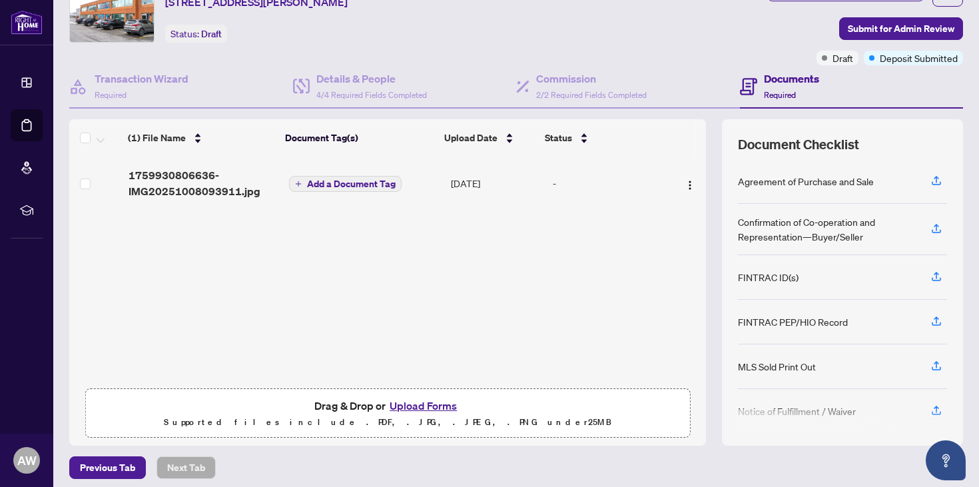
click at [425, 404] on button "Upload Forms" at bounding box center [423, 405] width 75 height 17
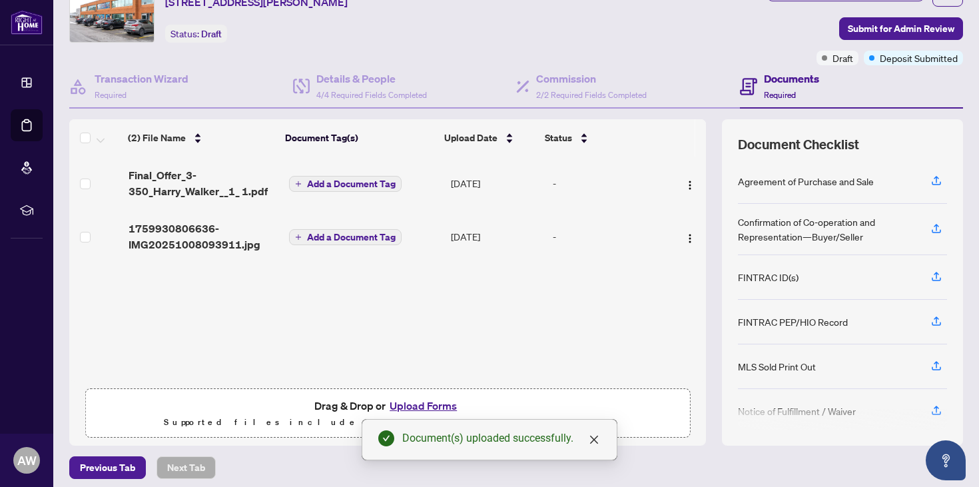
click at [344, 232] on span "Add a Document Tag" at bounding box center [351, 236] width 89 height 9
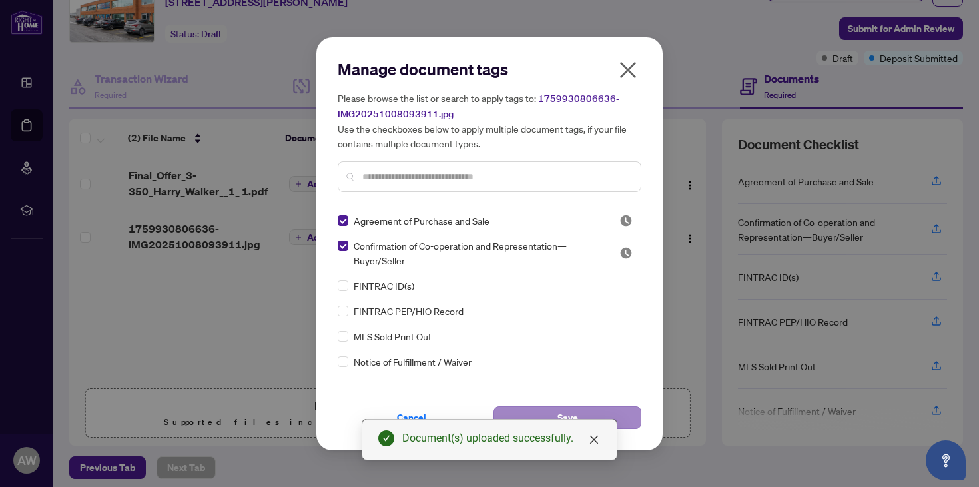
click at [551, 410] on button "Save" at bounding box center [567, 417] width 148 height 23
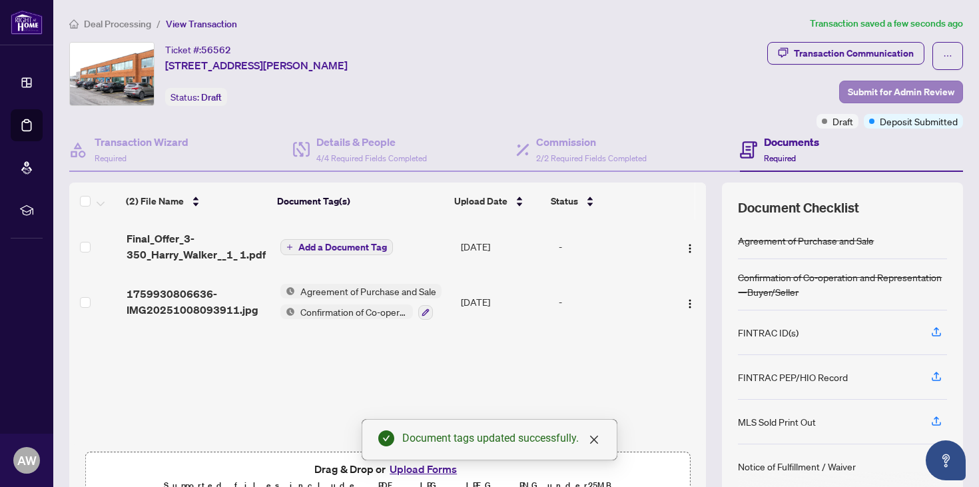
scroll to position [0, 0]
drag, startPoint x: 872, startPoint y: 93, endPoint x: 716, endPoint y: 72, distance: 157.8
click at [767, 72] on div "Transaction Communication Submit for Admin Review Draft Deposit Submitted" at bounding box center [865, 85] width 196 height 87
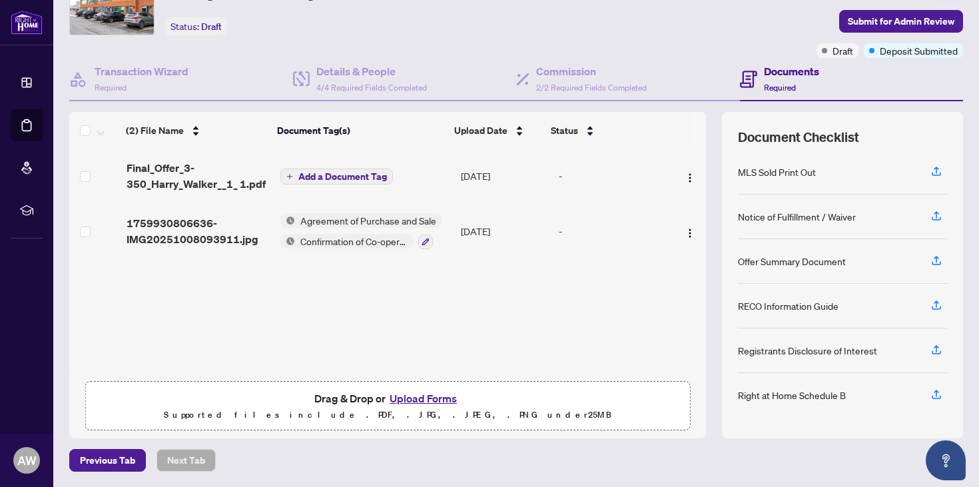
scroll to position [179, 0]
click at [336, 219] on span "Agreement of Purchase and Sale" at bounding box center [368, 220] width 147 height 15
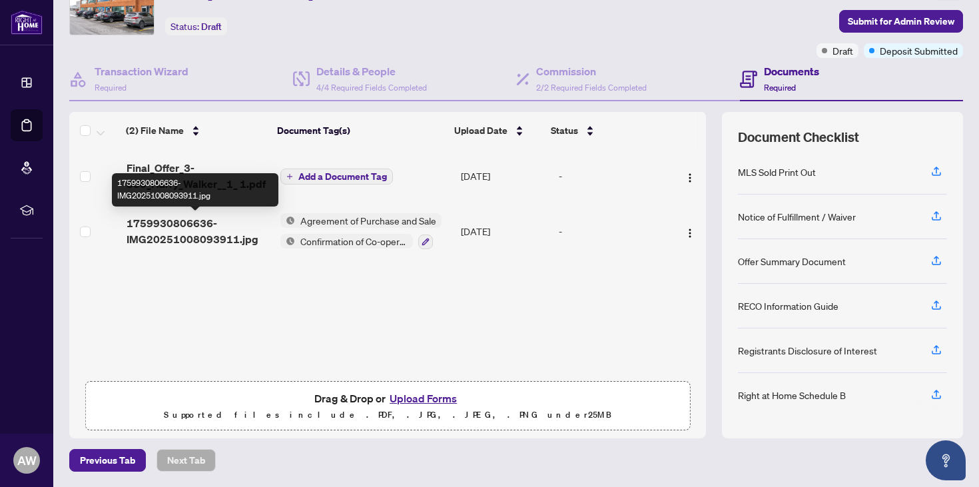
click at [221, 228] on span "1759930806636-IMG20251008093911.jpg" at bounding box center [198, 231] width 143 height 32
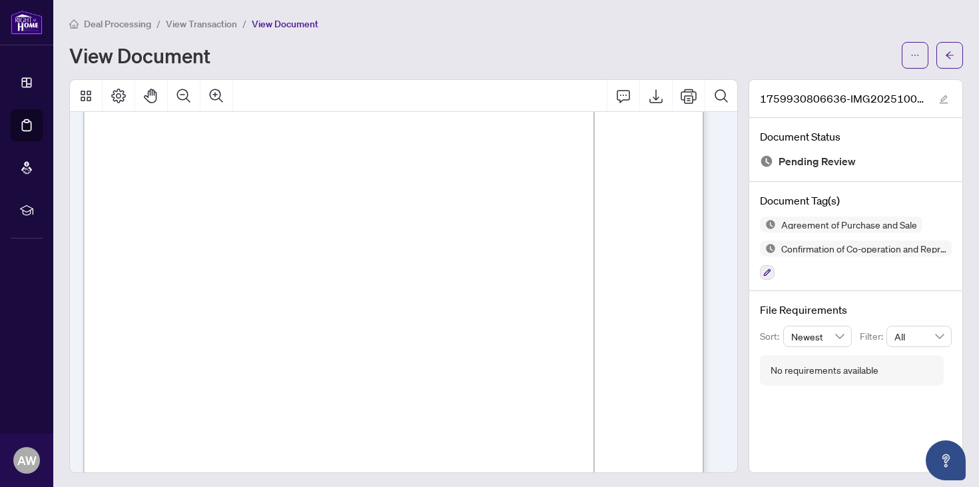
scroll to position [51, 0]
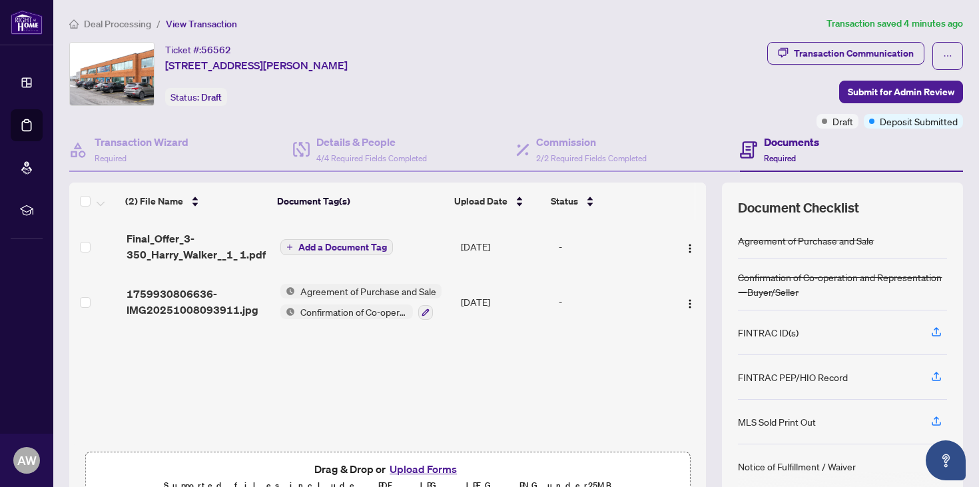
click at [368, 314] on span "Confirmation of Co-operation and Representation—Buyer/Seller" at bounding box center [354, 311] width 118 height 15
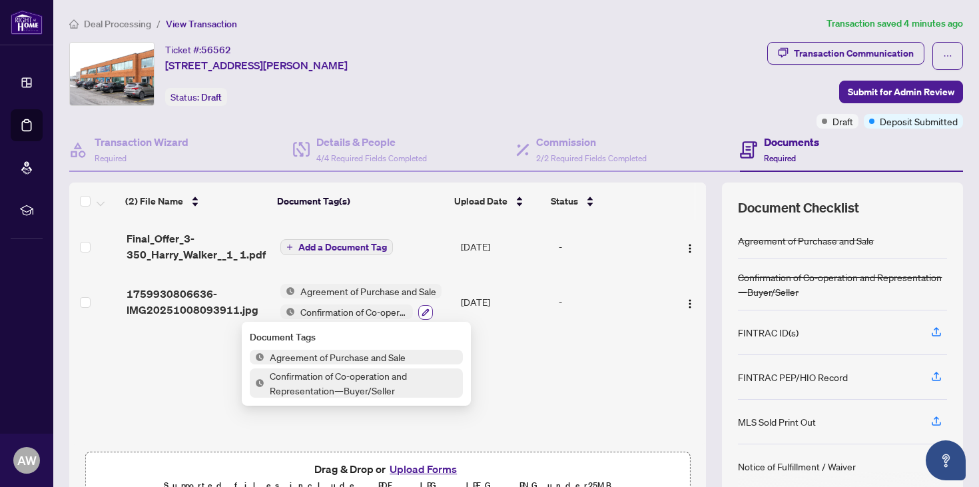
click at [423, 312] on icon "button" at bounding box center [426, 312] width 8 height 8
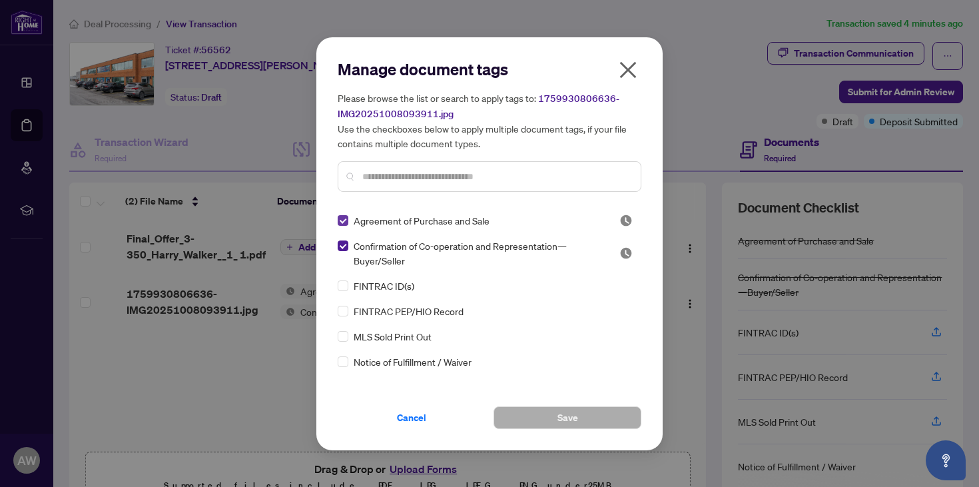
click at [344, 222] on span at bounding box center [343, 220] width 11 height 11
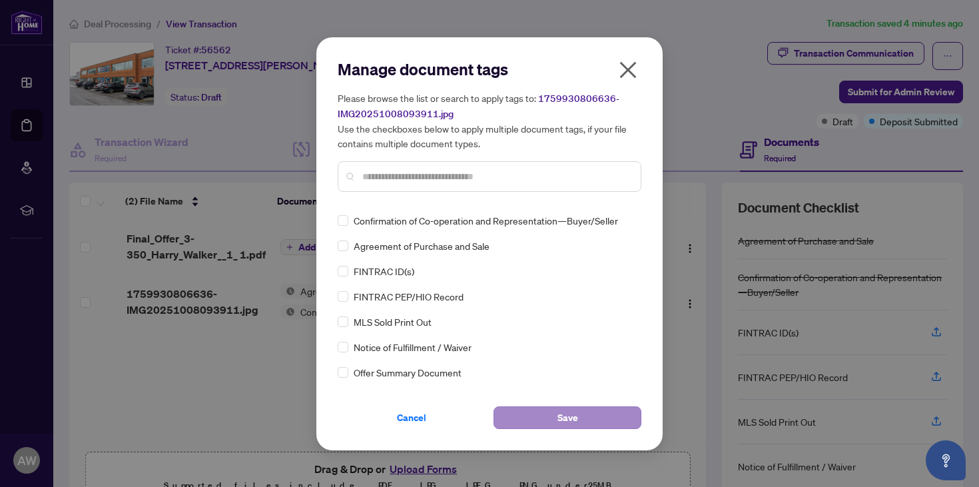
click at [547, 411] on button "Save" at bounding box center [567, 417] width 148 height 23
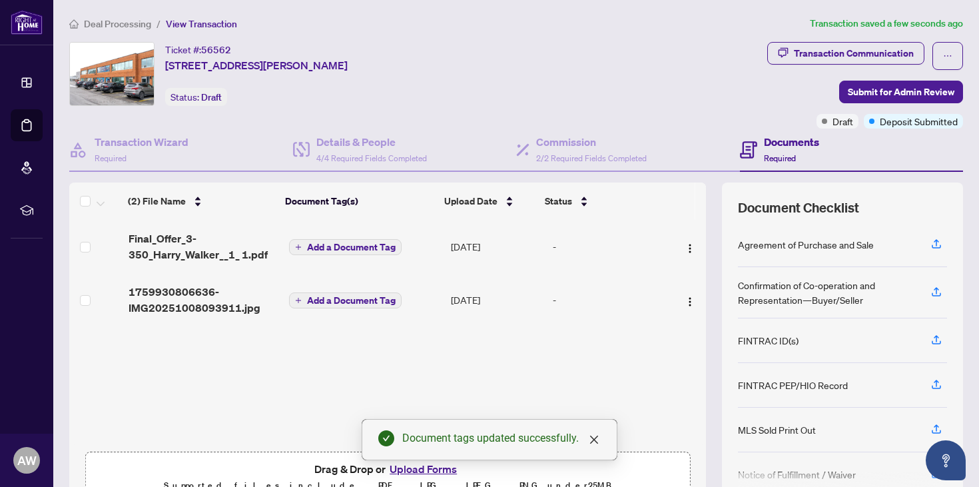
click at [219, 261] on span "Final_Offer_3-350_Harry_Walker__1_ 1.pdf" at bounding box center [204, 246] width 150 height 32
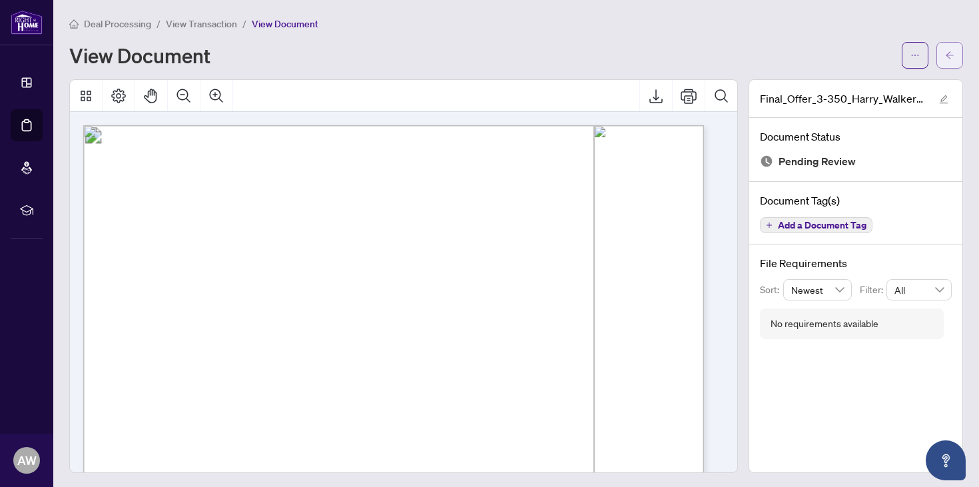
click at [945, 53] on icon "arrow-left" at bounding box center [949, 55] width 9 height 9
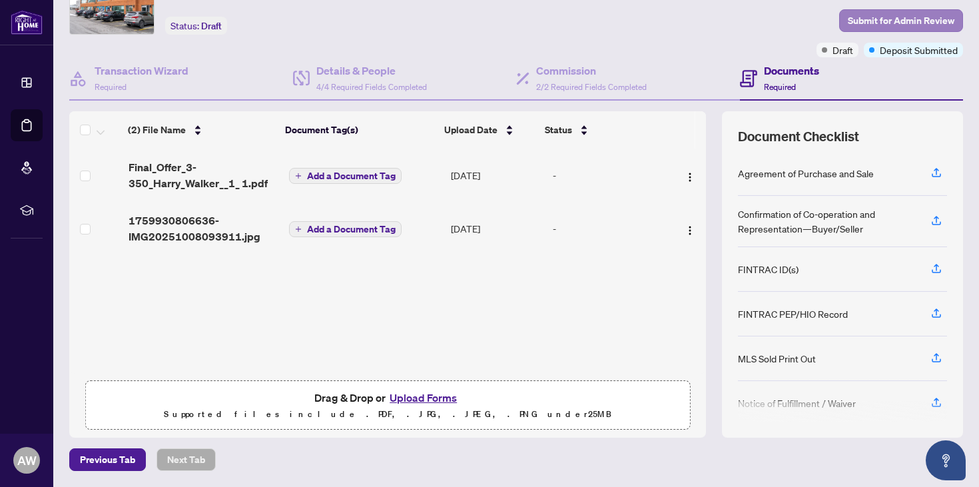
scroll to position [71, 0]
click at [893, 21] on span "Submit for Admin Review" at bounding box center [901, 21] width 107 height 21
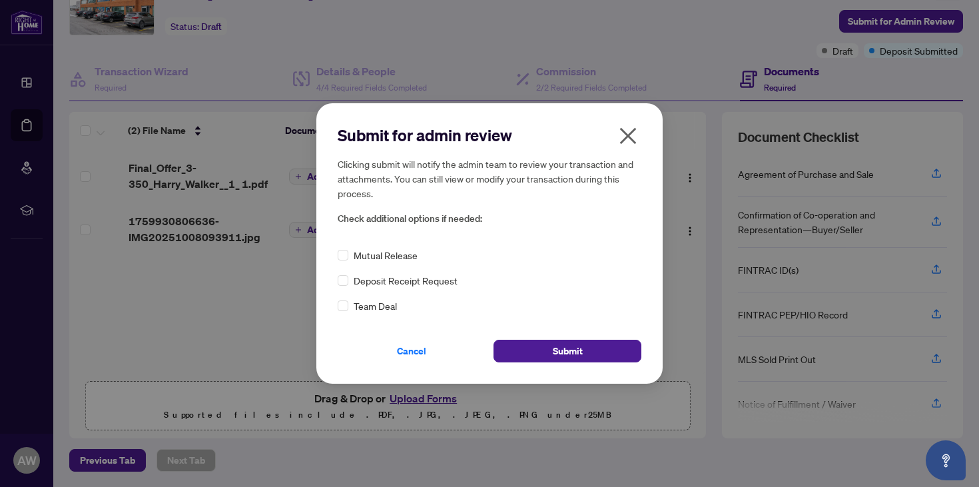
click at [429, 283] on span "Deposit Receipt Request" at bounding box center [406, 280] width 104 height 15
click at [593, 351] on button "Submit" at bounding box center [567, 351] width 148 height 23
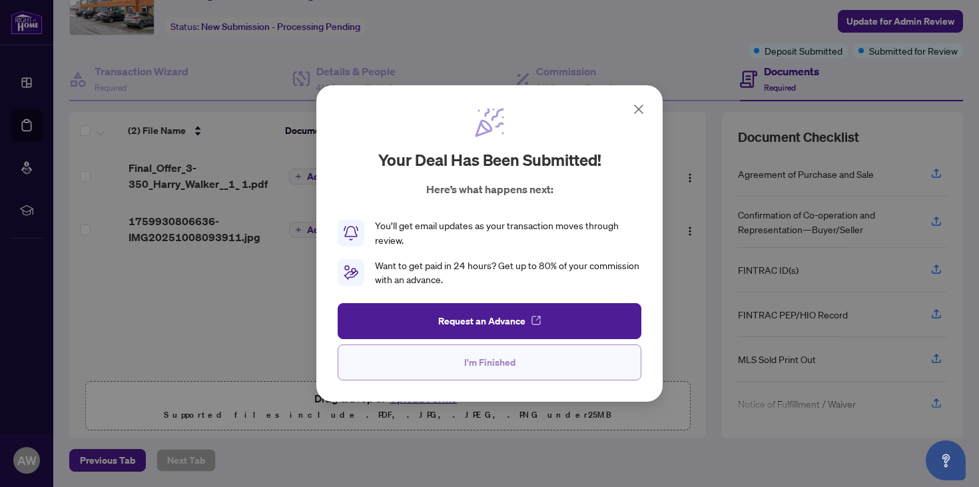
click at [547, 361] on button "I'm Finished" at bounding box center [490, 362] width 304 height 36
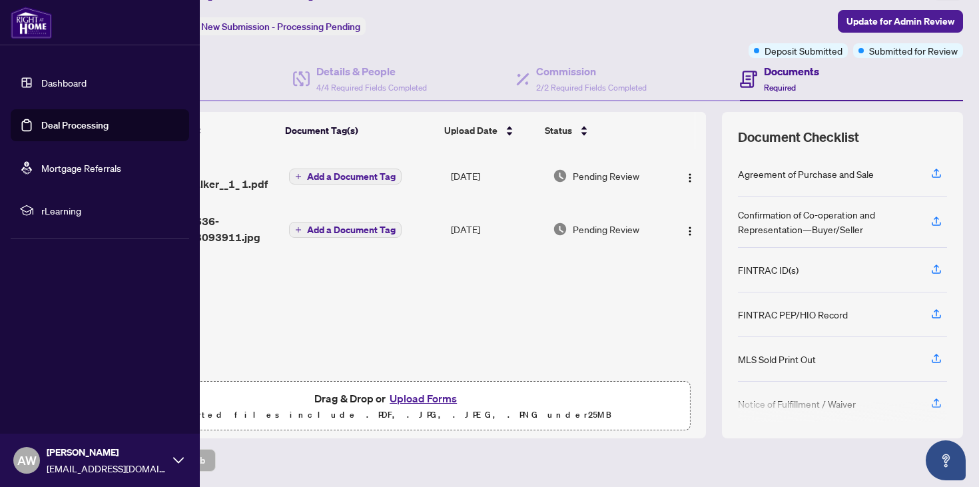
click at [69, 119] on link "Deal Processing" at bounding box center [74, 125] width 67 height 12
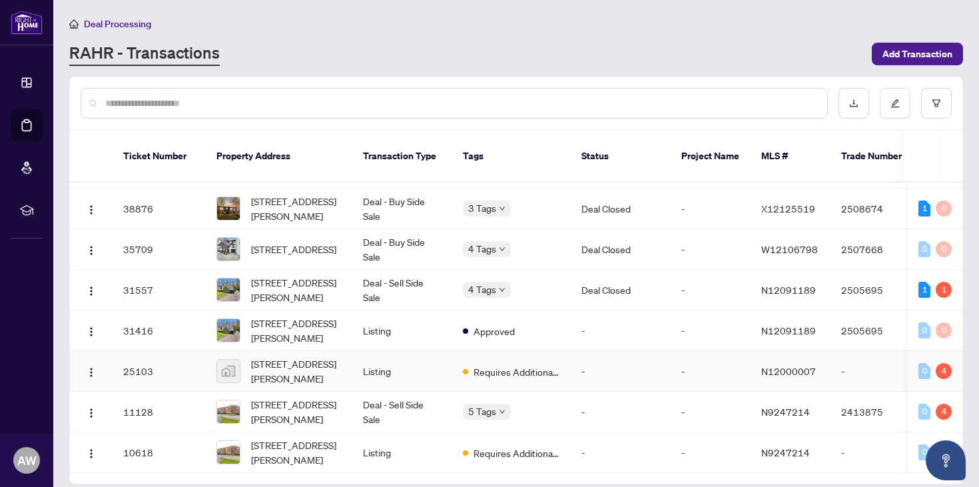
click at [710, 363] on td "-" at bounding box center [711, 371] width 80 height 41
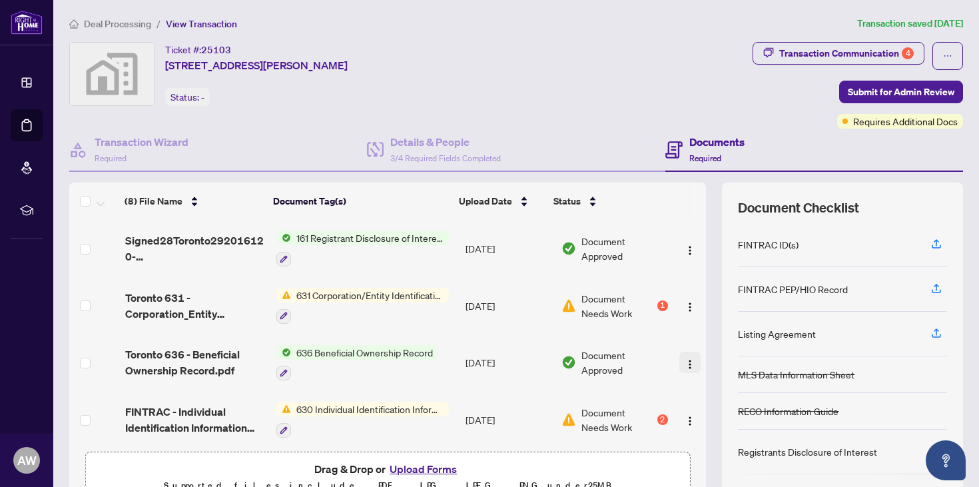
click at [685, 367] on img "button" at bounding box center [690, 364] width 11 height 11
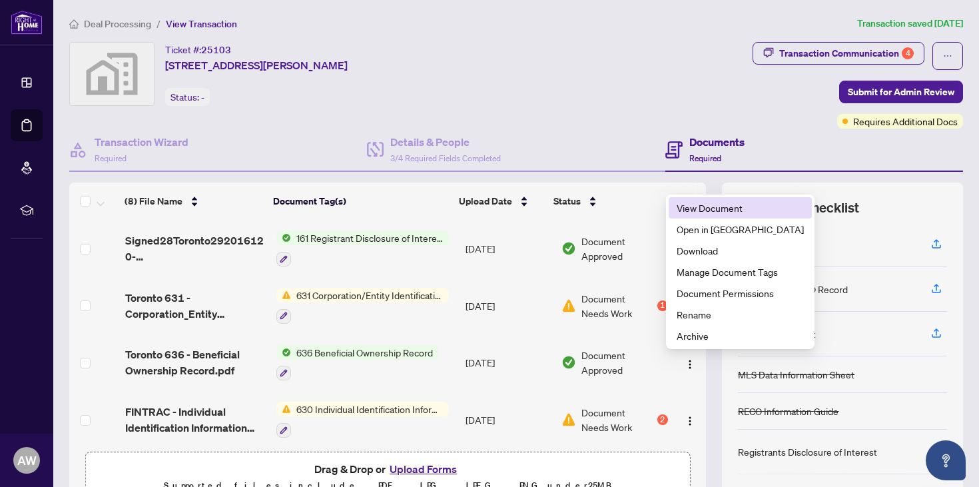
click at [728, 216] on li "View Document" at bounding box center [740, 207] width 143 height 21
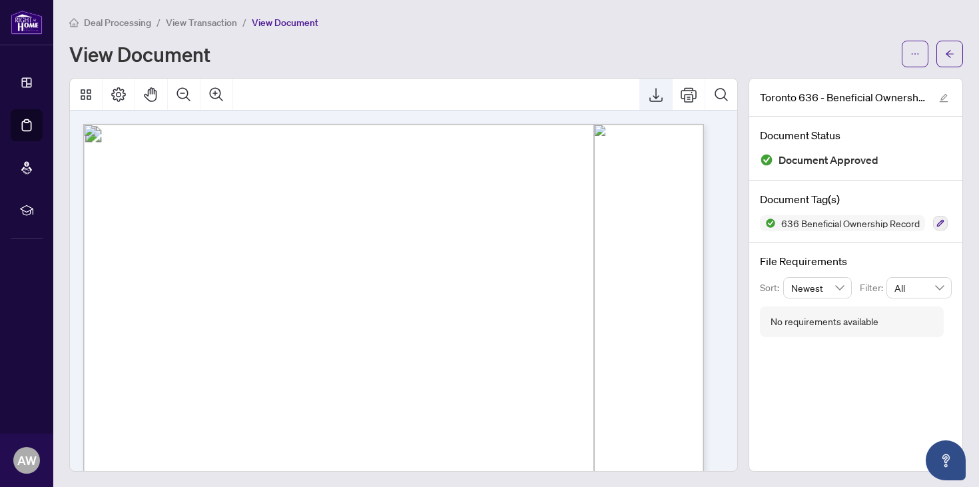
click at [648, 94] on icon "Export" at bounding box center [656, 95] width 16 height 16
click at [945, 51] on icon "arrow-left" at bounding box center [949, 55] width 9 height 9
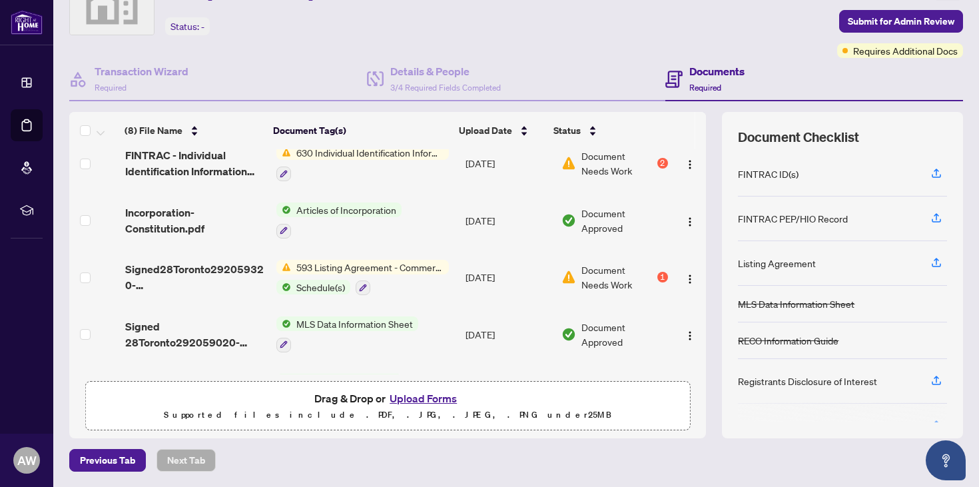
scroll to position [188, 0]
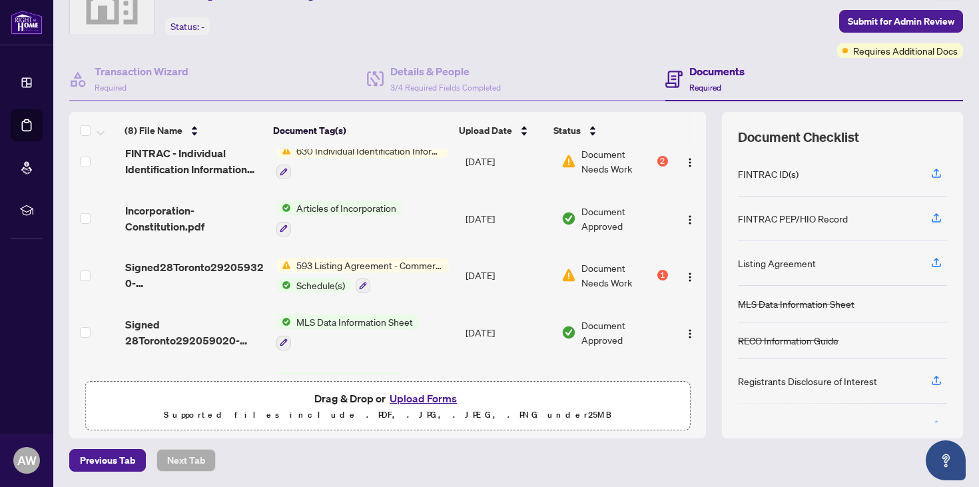
drag, startPoint x: 350, startPoint y: 218, endPoint x: 331, endPoint y: 218, distance: 18.6
click at [331, 218] on div "Articles of Incorporation" at bounding box center [338, 218] width 125 height 36
click at [186, 221] on span "Incorporation-Constitution.pdf" at bounding box center [195, 218] width 141 height 32
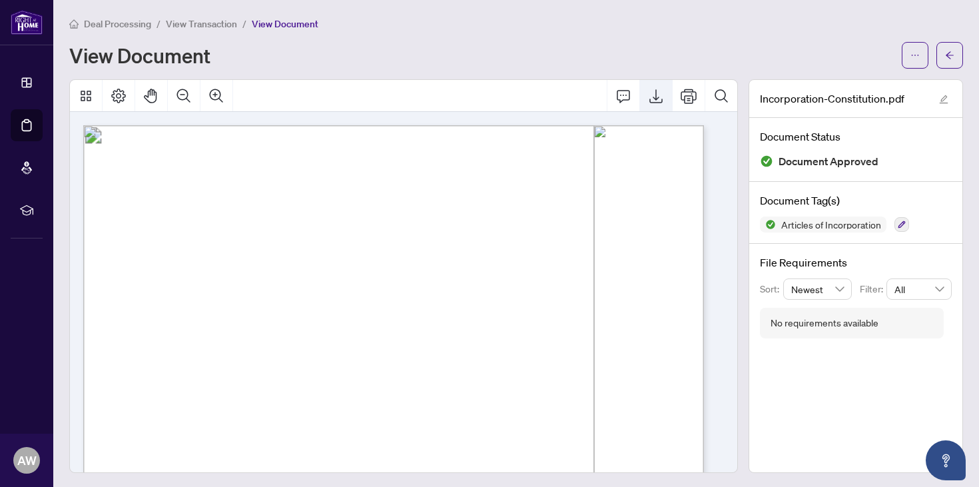
click at [649, 101] on icon "Export" at bounding box center [655, 96] width 13 height 14
click at [945, 54] on icon "arrow-left" at bounding box center [949, 55] width 9 height 9
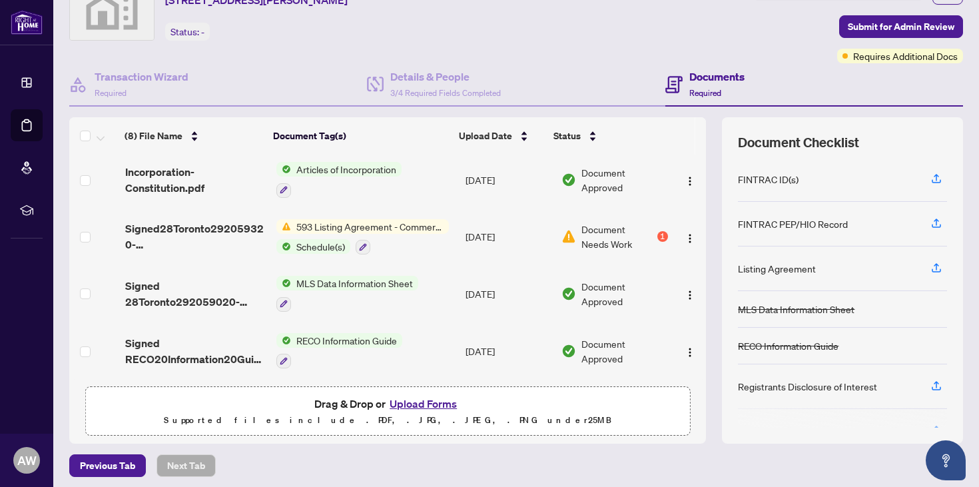
scroll to position [64, 0]
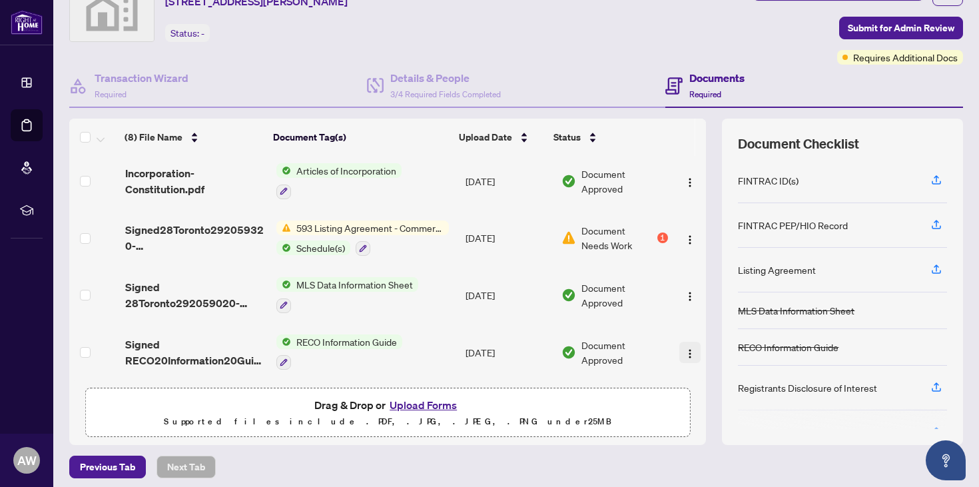
click at [685, 352] on img "button" at bounding box center [690, 353] width 11 height 11
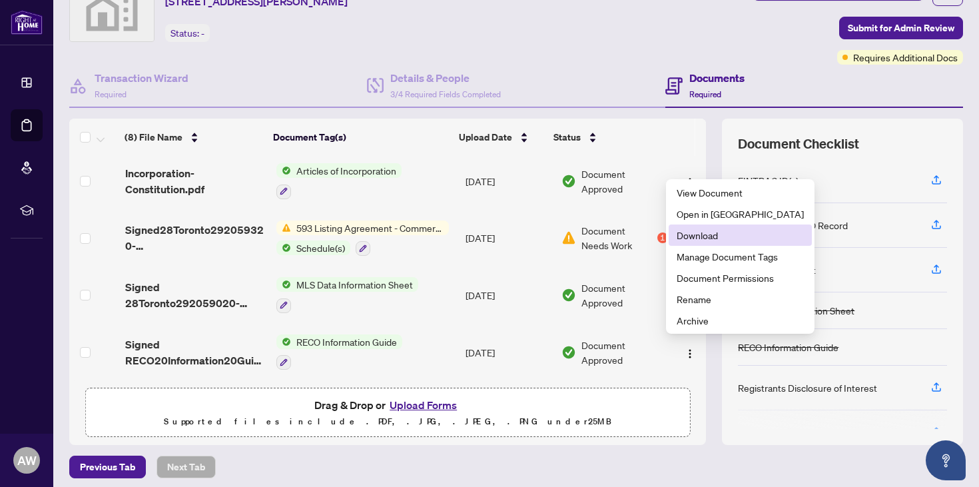
click at [719, 231] on span "Download" at bounding box center [740, 235] width 127 height 15
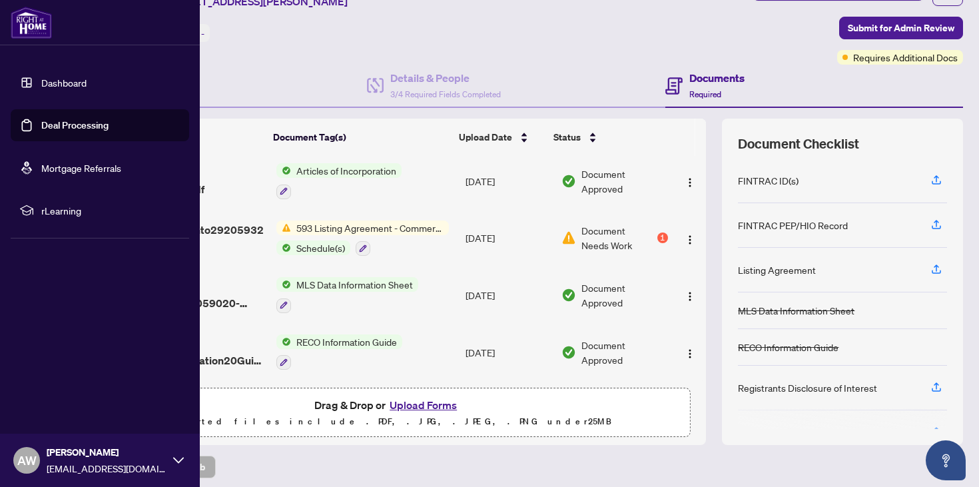
click at [45, 129] on link "Deal Processing" at bounding box center [74, 125] width 67 height 12
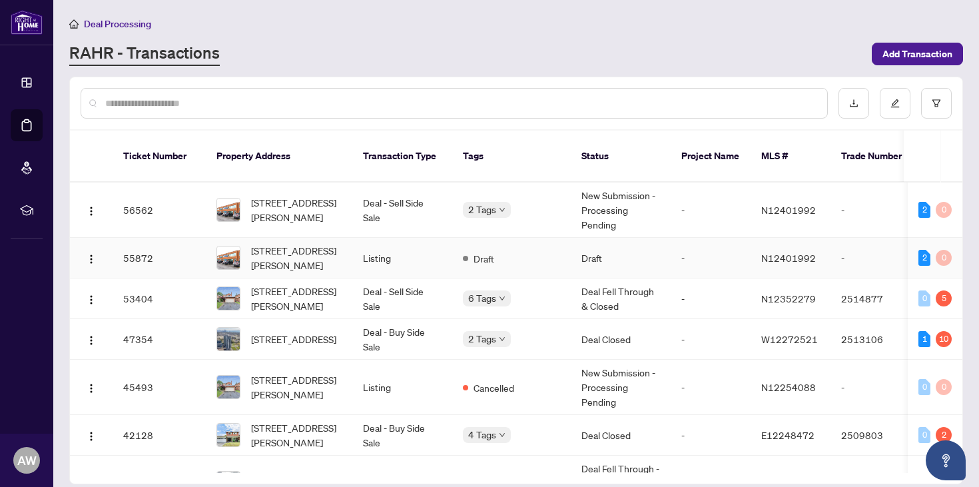
click at [605, 250] on td "Draft" at bounding box center [621, 258] width 100 height 41
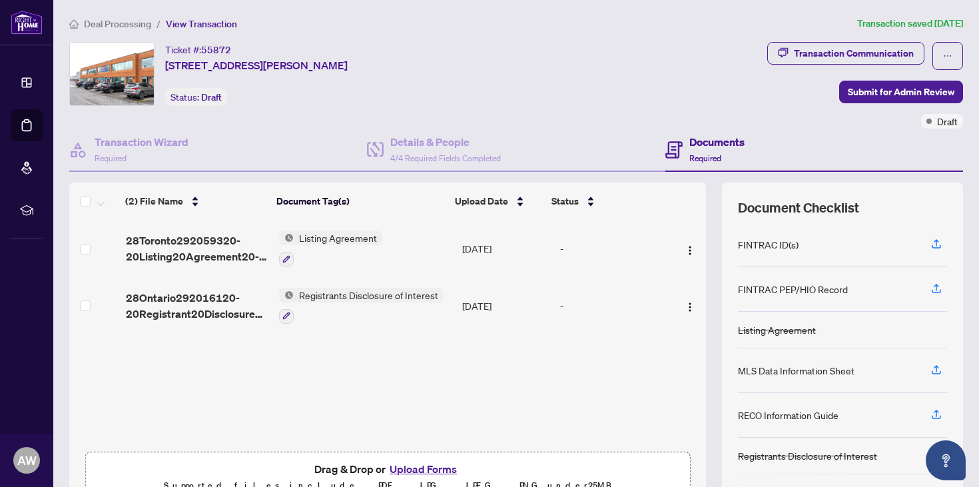
click at [407, 463] on button "Upload Forms" at bounding box center [423, 468] width 75 height 17
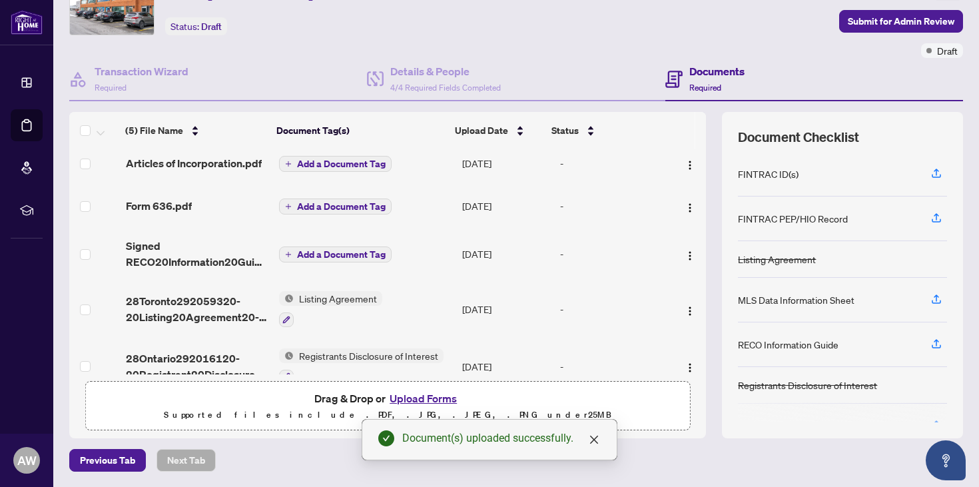
scroll to position [9, 0]
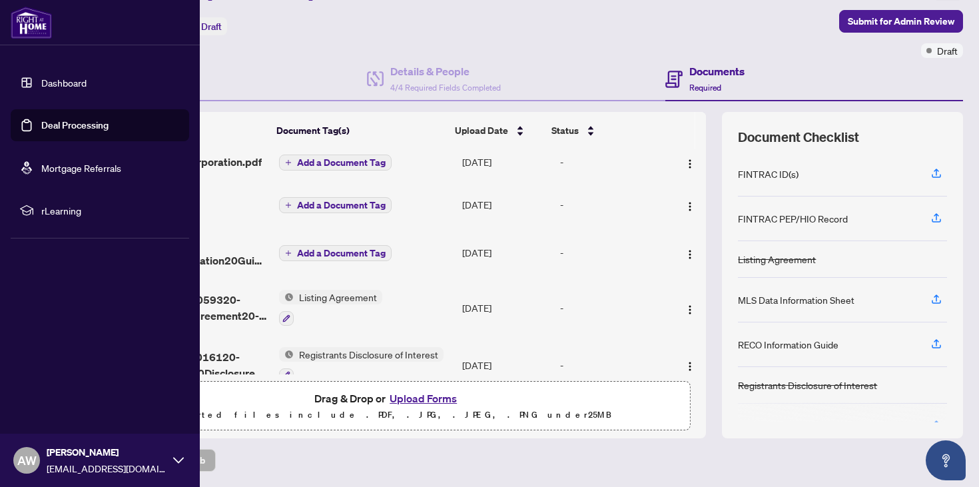
click at [61, 121] on link "Deal Processing" at bounding box center [74, 125] width 67 height 12
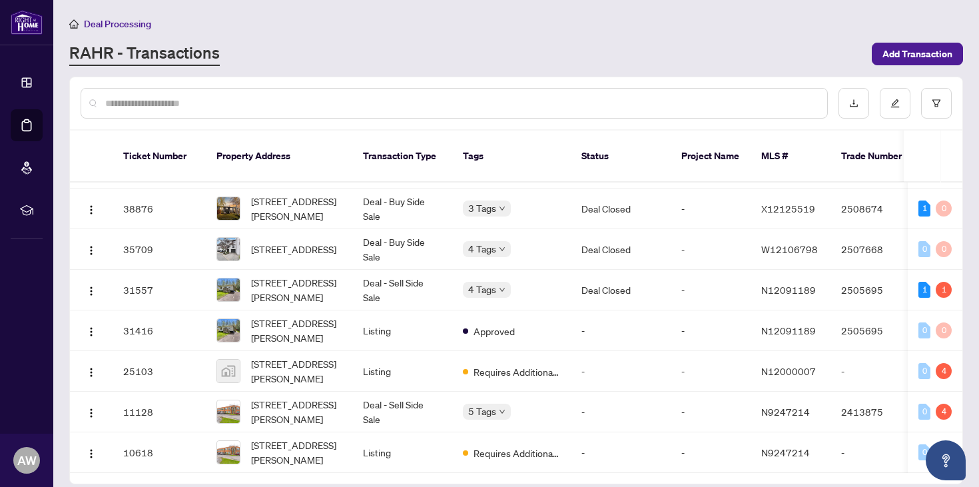
scroll to position [326, 0]
click at [519, 445] on span "Requires Additional Docs" at bounding box center [516, 452] width 87 height 15
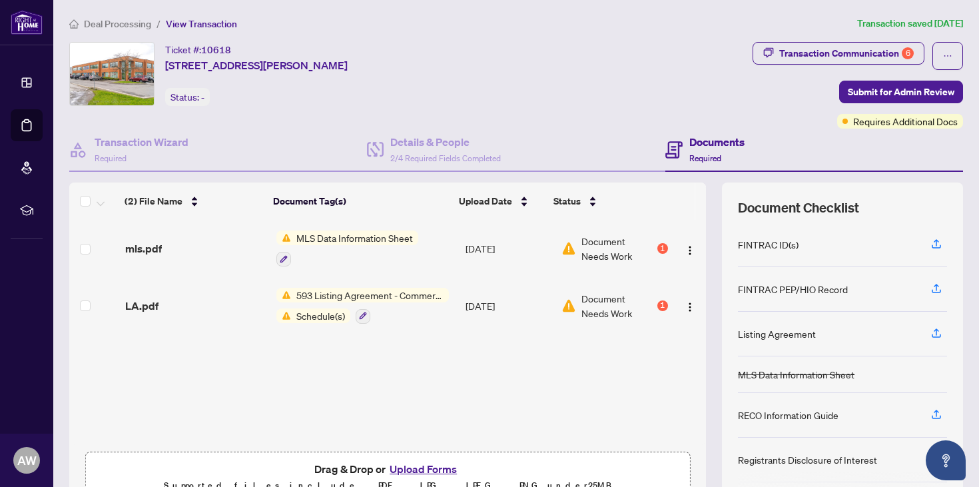
click at [509, 311] on td "Sep/17/2024" at bounding box center [508, 305] width 96 height 57
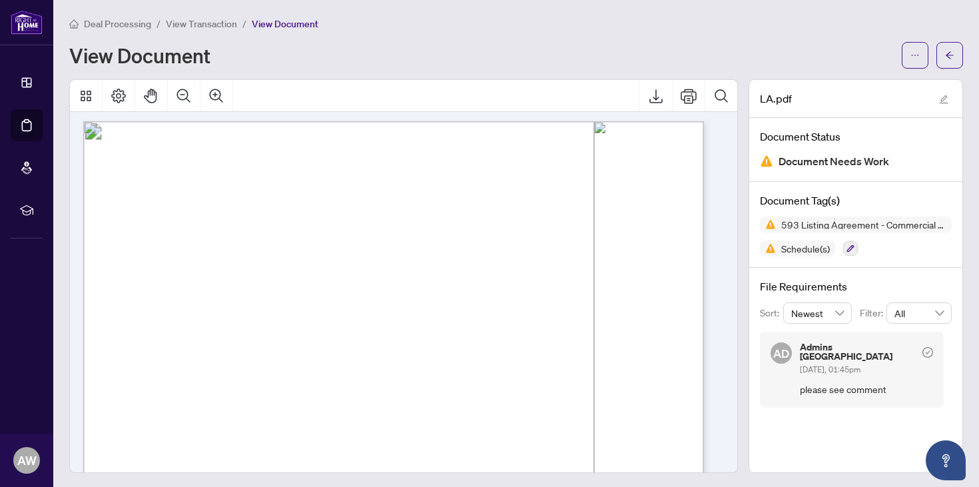
scroll to position [895, 0]
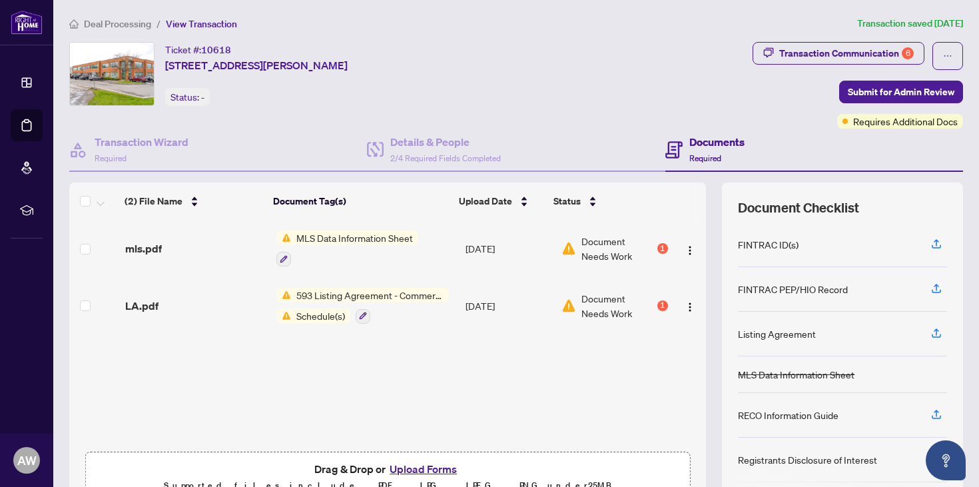
click at [310, 240] on span "MLS Data Information Sheet" at bounding box center [354, 237] width 127 height 15
click at [596, 254] on span "Document Needs Work" at bounding box center [617, 248] width 73 height 29
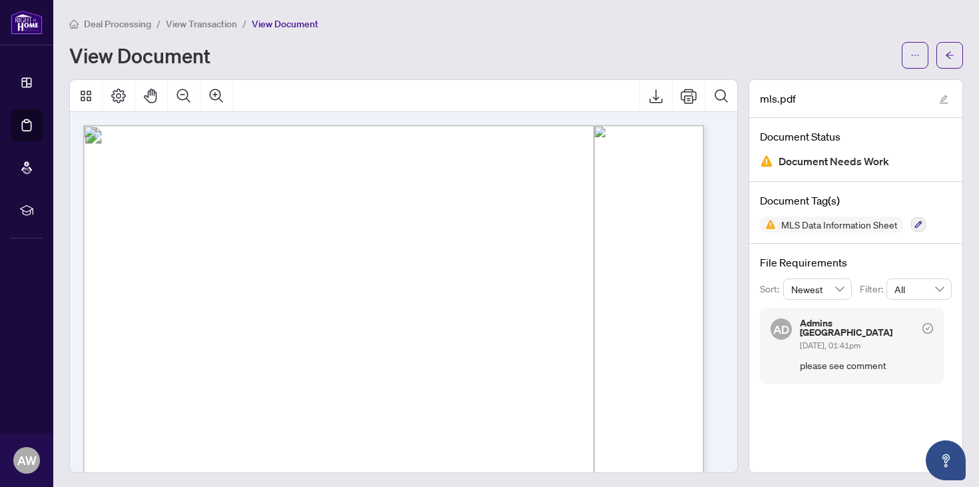
click at [832, 361] on span "please see comment" at bounding box center [866, 365] width 133 height 15
click at [945, 55] on icon "arrow-left" at bounding box center [949, 55] width 9 height 9
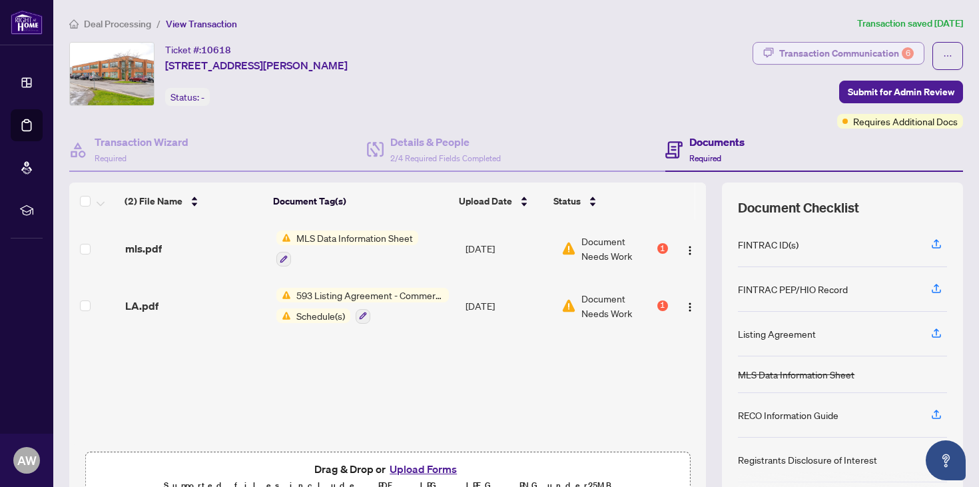
click at [853, 53] on div "Transaction Communication 6" at bounding box center [846, 53] width 135 height 21
type textarea "**********"
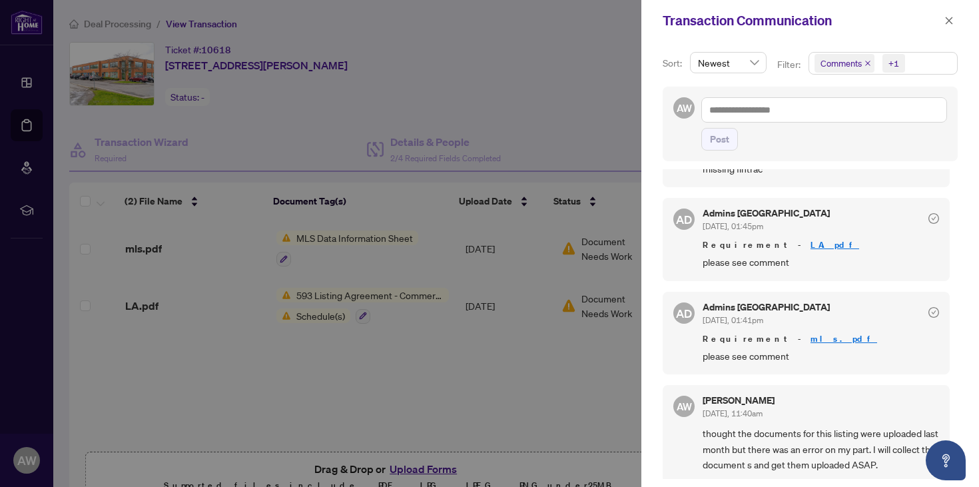
scroll to position [600, 0]
click at [730, 304] on h5 "Admins [GEOGRAPHIC_DATA]" at bounding box center [766, 308] width 127 height 9
click at [810, 339] on link "mls.pdf" at bounding box center [843, 339] width 67 height 11
click at [384, 97] on div at bounding box center [489, 243] width 979 height 487
click at [946, 22] on icon "close" at bounding box center [948, 20] width 9 height 9
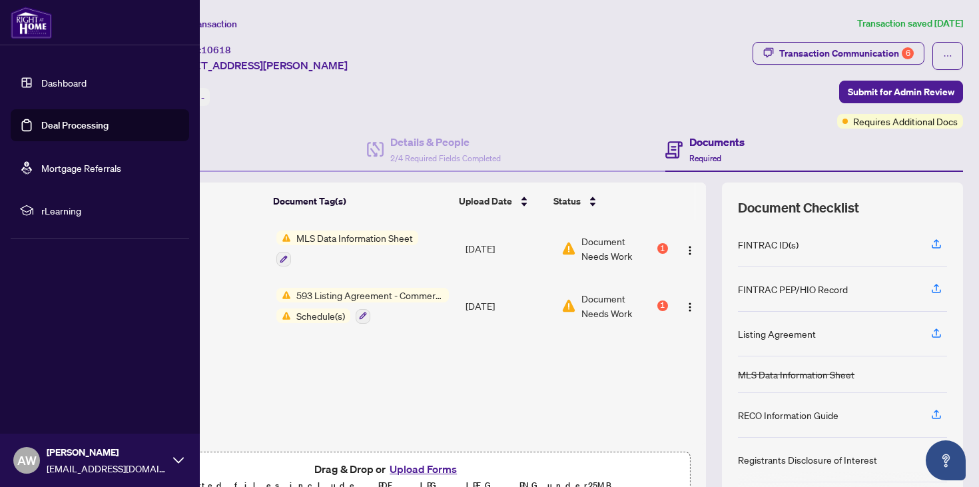
click at [50, 131] on link "Deal Processing" at bounding box center [74, 125] width 67 height 12
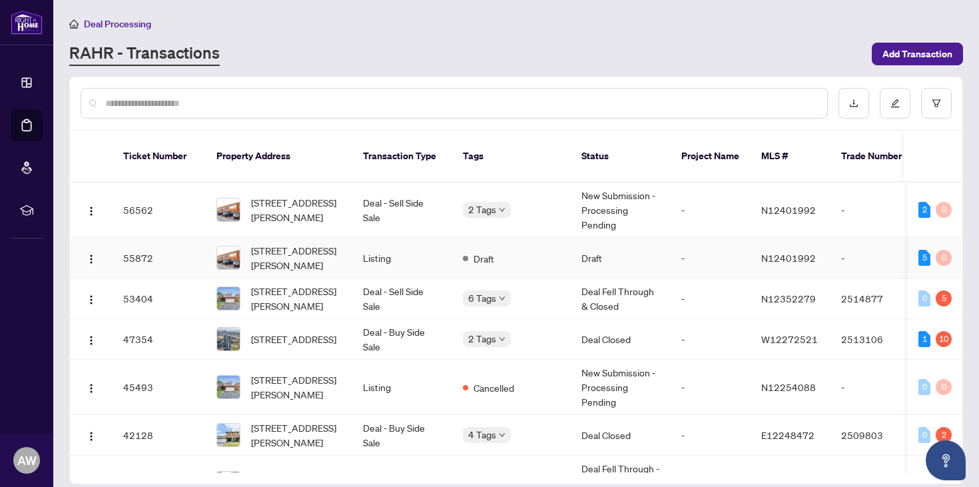
click at [423, 254] on td "Listing" at bounding box center [402, 258] width 100 height 41
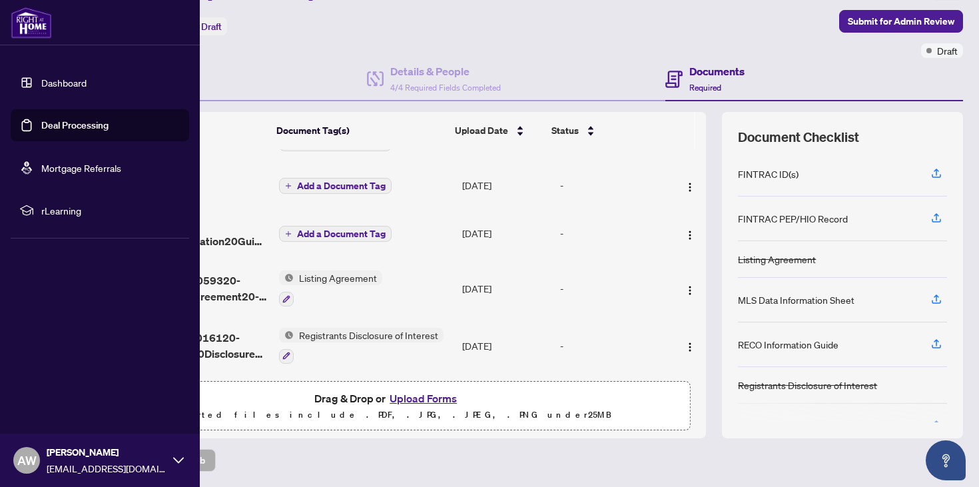
click at [41, 128] on link "Deal Processing" at bounding box center [74, 125] width 67 height 12
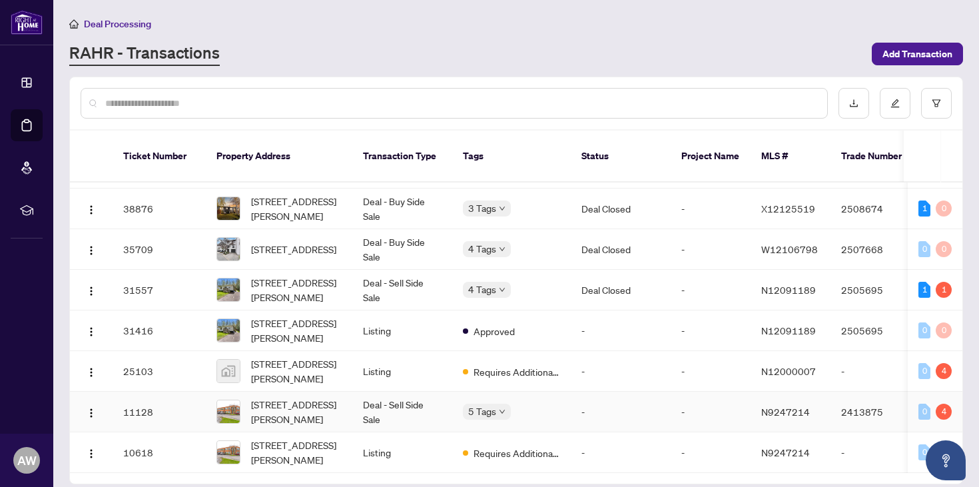
scroll to position [326, 0]
click at [640, 366] on td "-" at bounding box center [621, 371] width 100 height 41
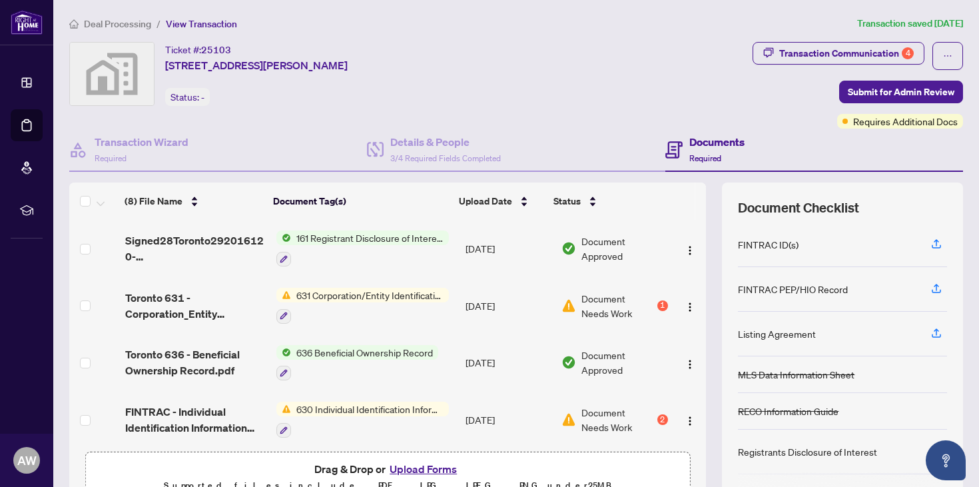
click at [607, 304] on span "Document Needs Work" at bounding box center [617, 305] width 73 height 29
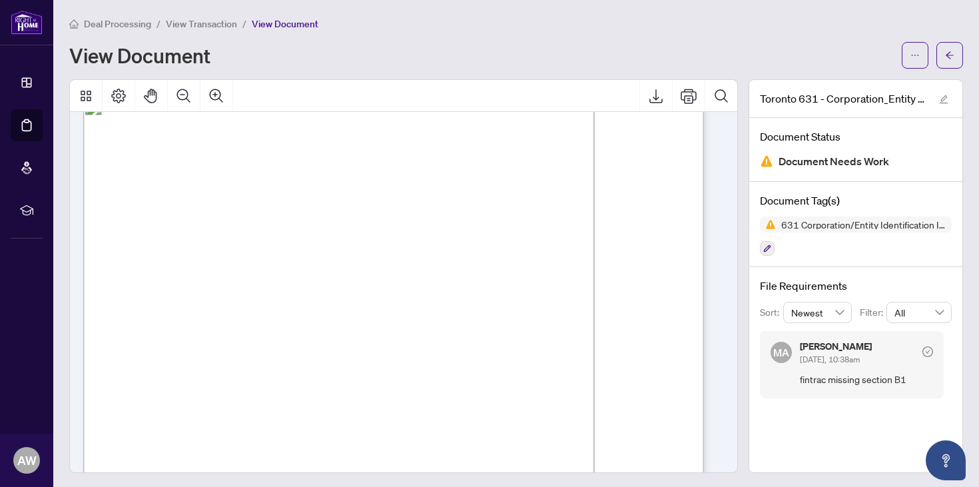
scroll to position [42, 0]
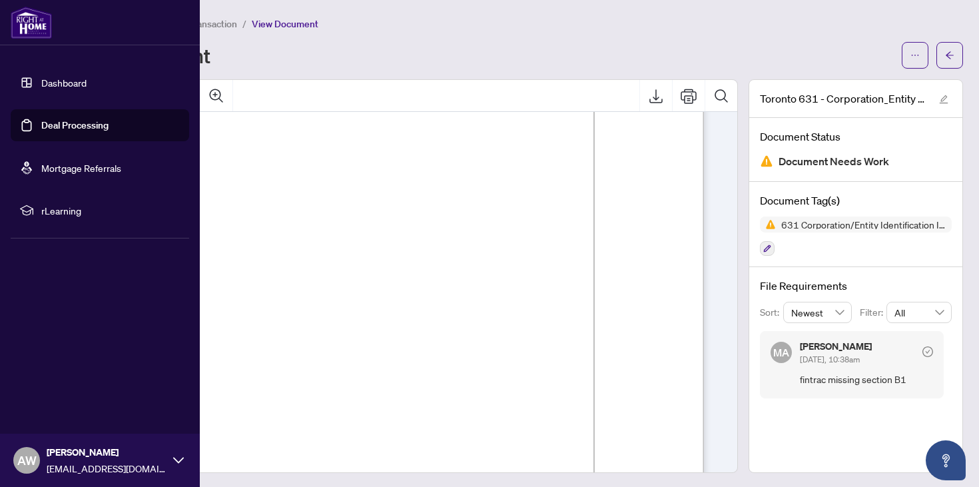
click at [41, 126] on link "Deal Processing" at bounding box center [74, 125] width 67 height 12
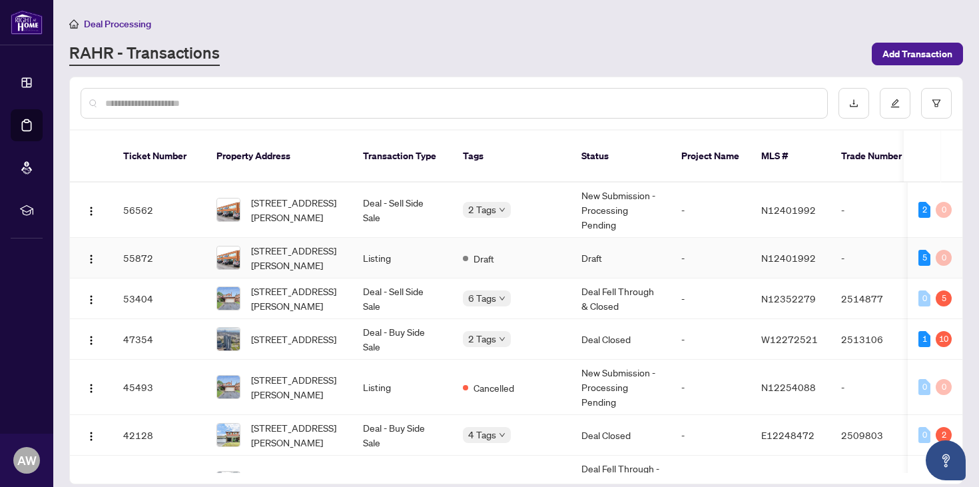
click at [292, 243] on span "3-350 Harry Walker Pkwy, Newmarket, Ontario L3Y 8L3, Canada" at bounding box center [296, 257] width 91 height 29
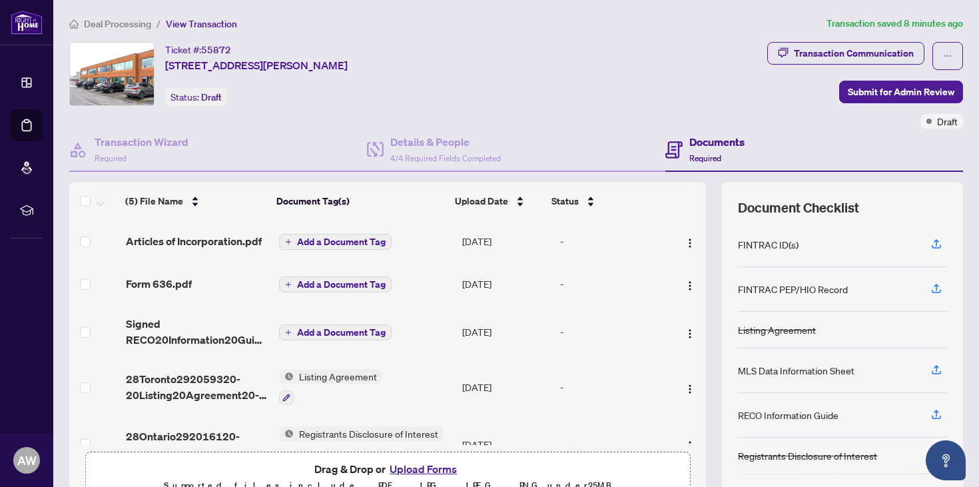
click at [422, 471] on button "Upload Forms" at bounding box center [423, 468] width 75 height 17
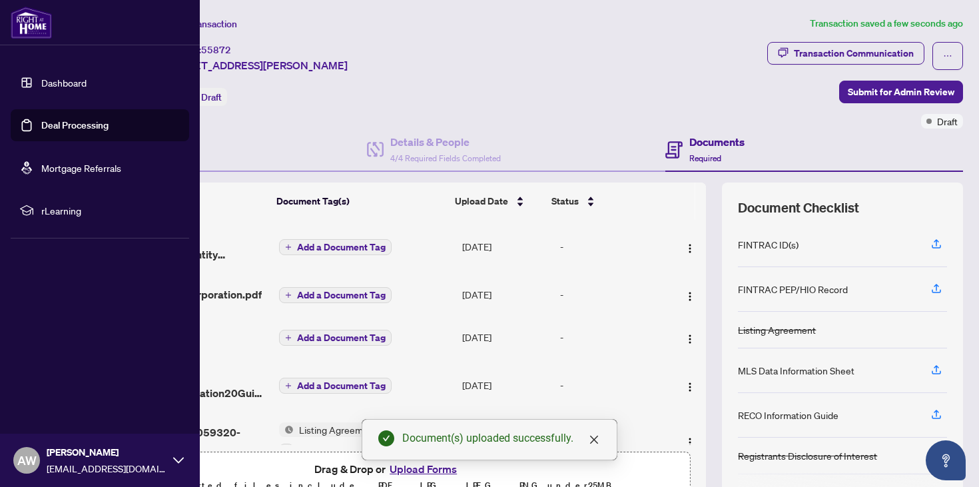
click at [45, 119] on link "Deal Processing" at bounding box center [74, 125] width 67 height 12
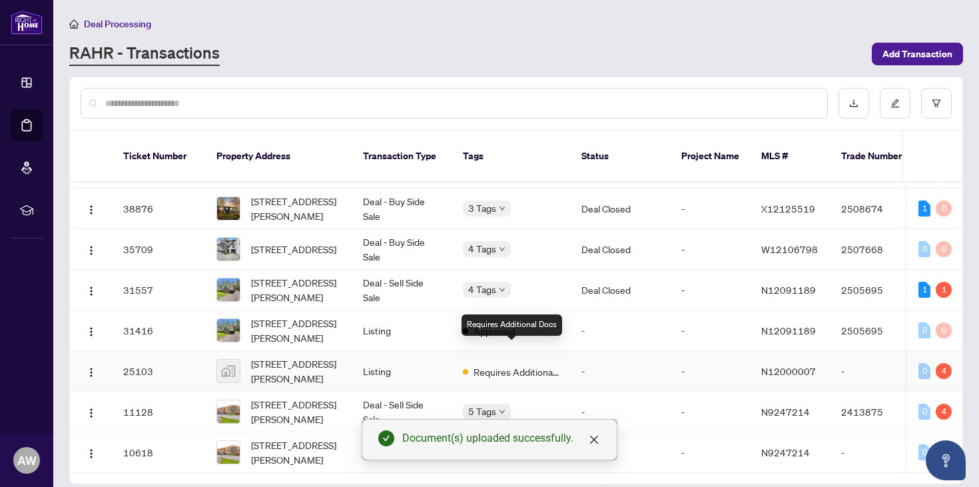
click at [532, 364] on span "Requires Additional Docs" at bounding box center [516, 371] width 87 height 15
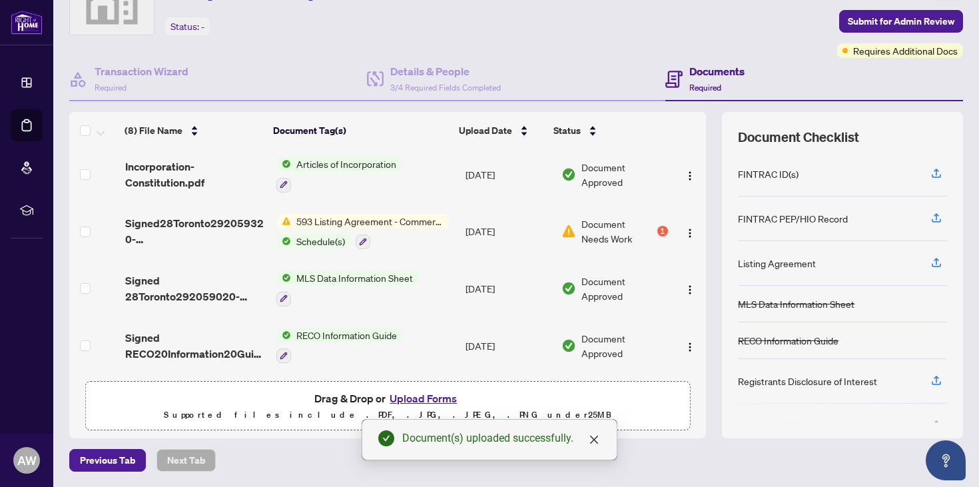
scroll to position [238, 0]
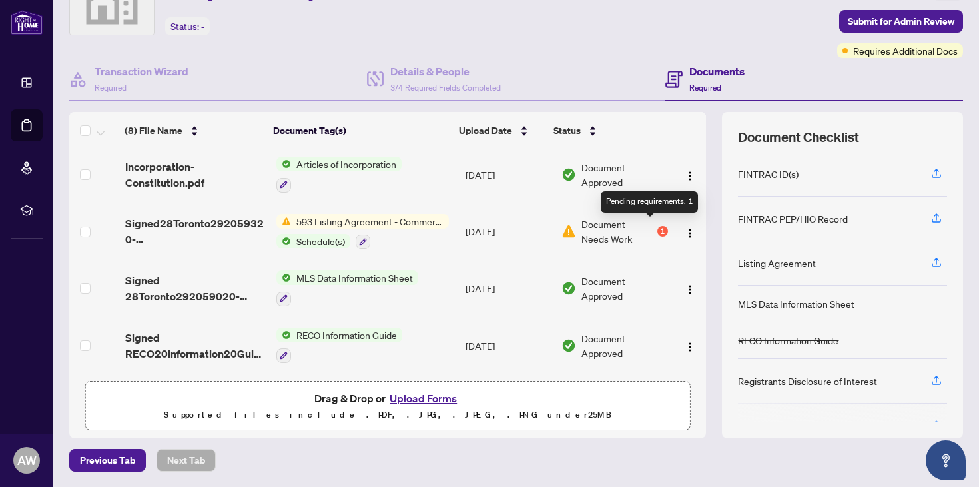
click at [657, 226] on div "1" at bounding box center [662, 231] width 11 height 11
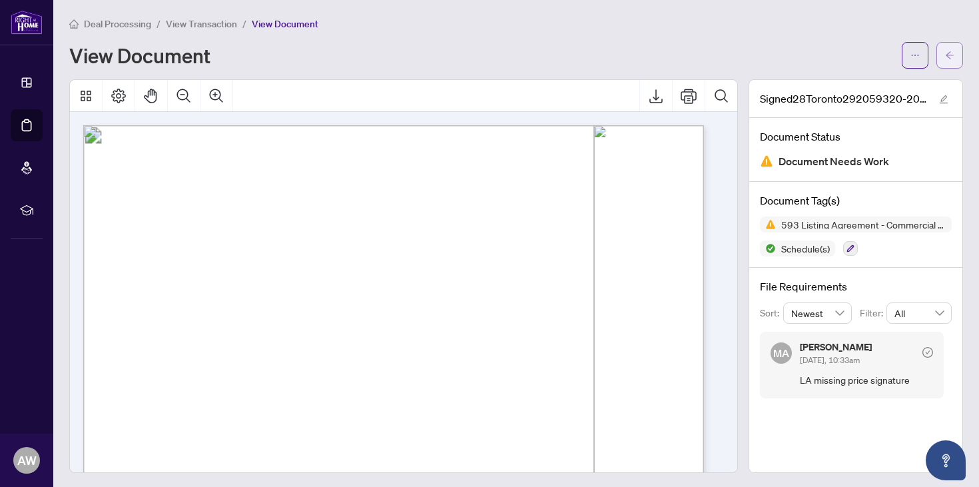
click at [946, 57] on button "button" at bounding box center [949, 55] width 27 height 27
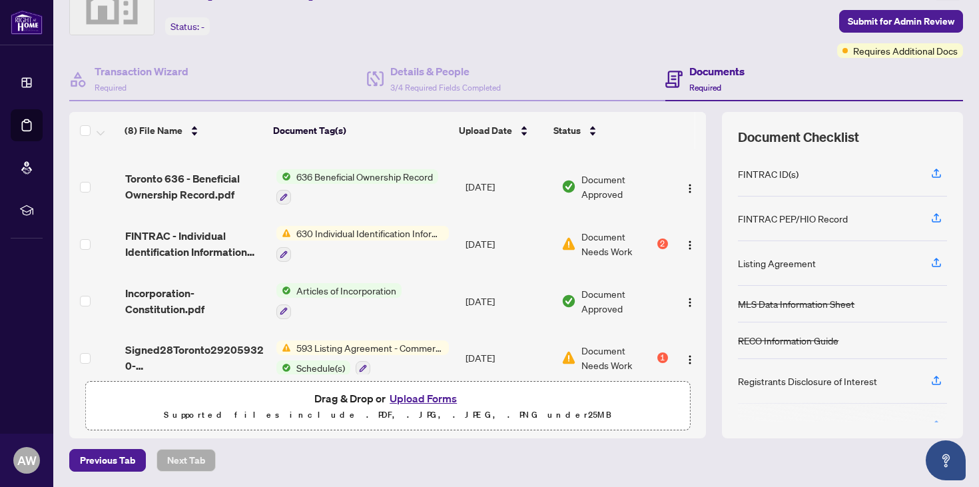
scroll to position [97, 0]
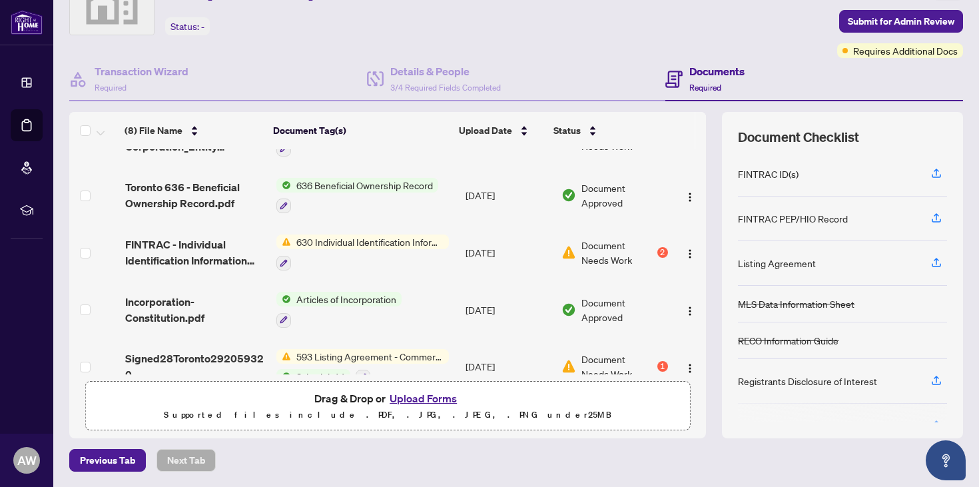
click at [416, 244] on span "630 Individual Identification Information Record" at bounding box center [370, 241] width 158 height 15
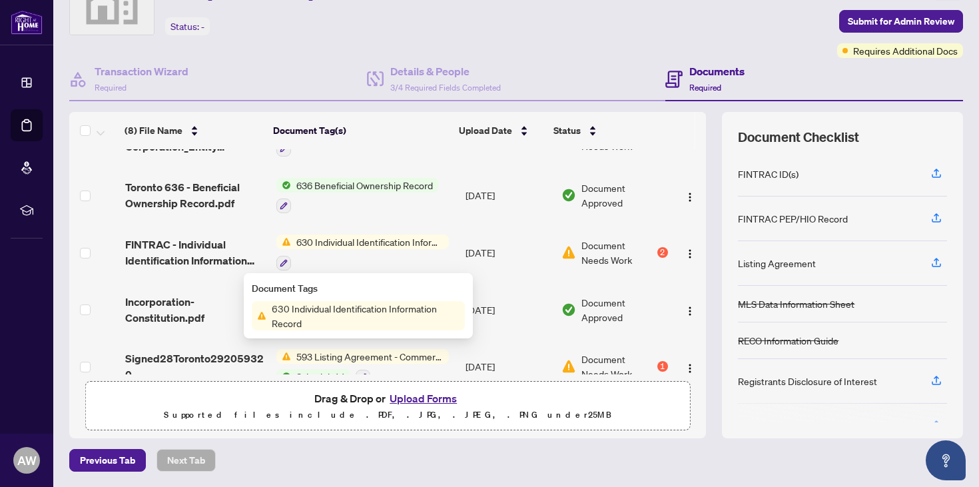
click at [632, 258] on span "Document Needs Work" at bounding box center [617, 252] width 73 height 29
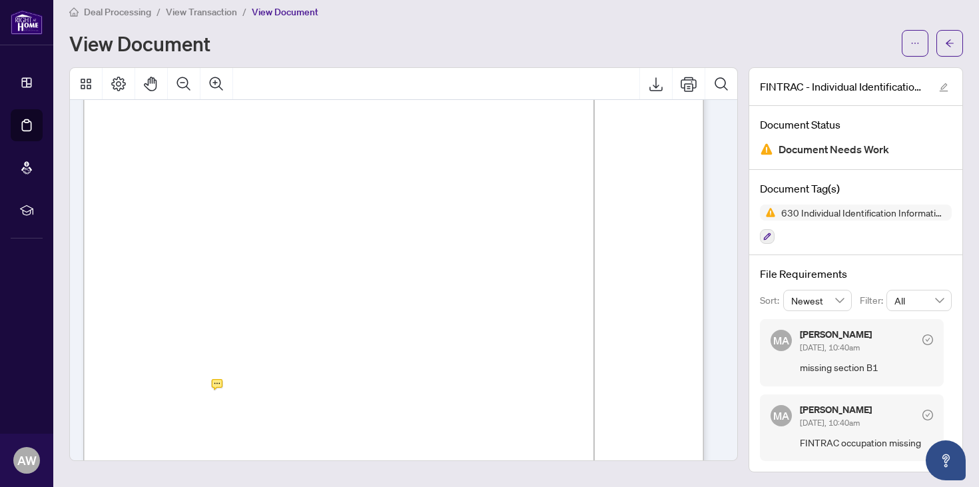
scroll to position [970, 0]
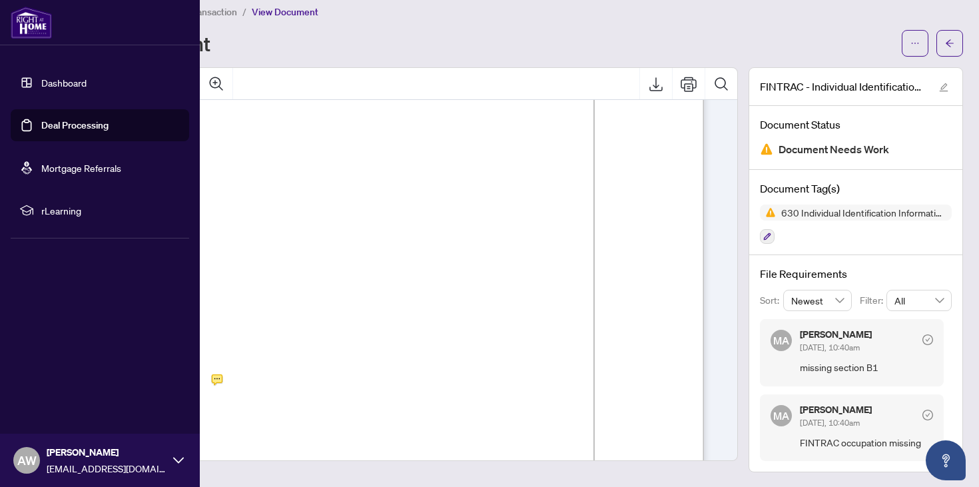
click at [41, 128] on link "Deal Processing" at bounding box center [74, 125] width 67 height 12
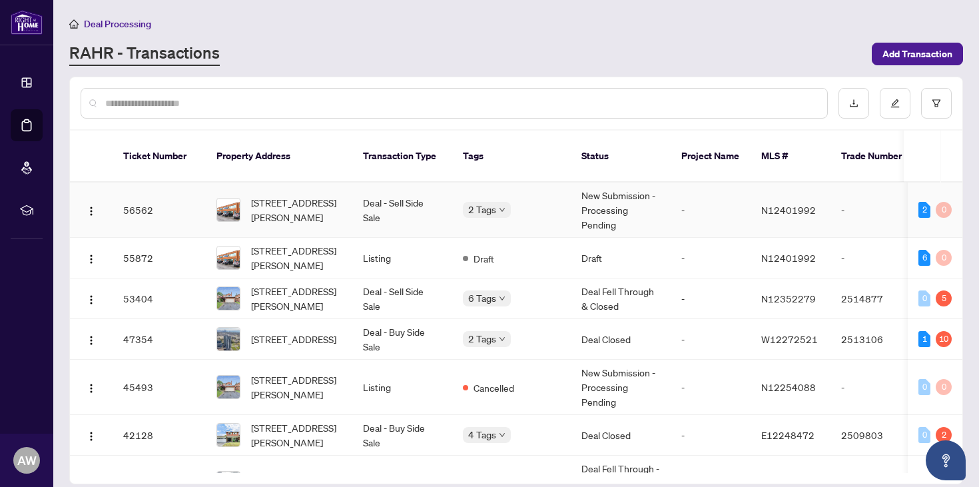
click at [581, 198] on td "New Submission - Processing Pending" at bounding box center [621, 209] width 100 height 55
click at [605, 252] on td "Draft" at bounding box center [621, 258] width 100 height 41
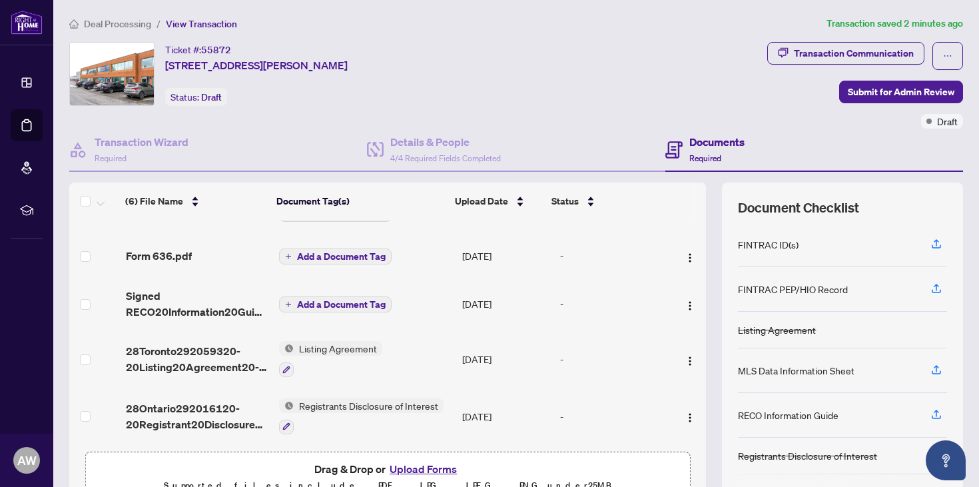
scroll to position [86, 0]
click at [416, 469] on button "Upload Forms" at bounding box center [423, 468] width 75 height 17
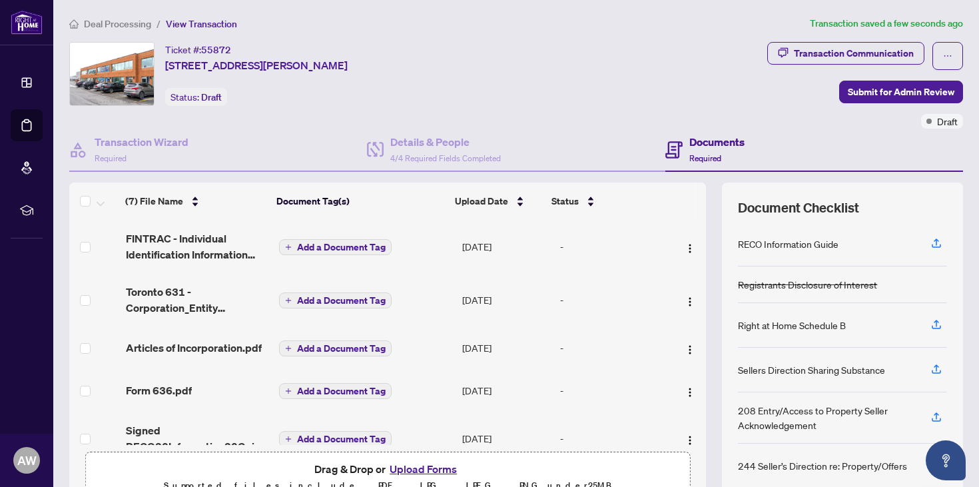
scroll to position [0, 0]
click at [865, 91] on span "Submit for Admin Review" at bounding box center [901, 91] width 107 height 21
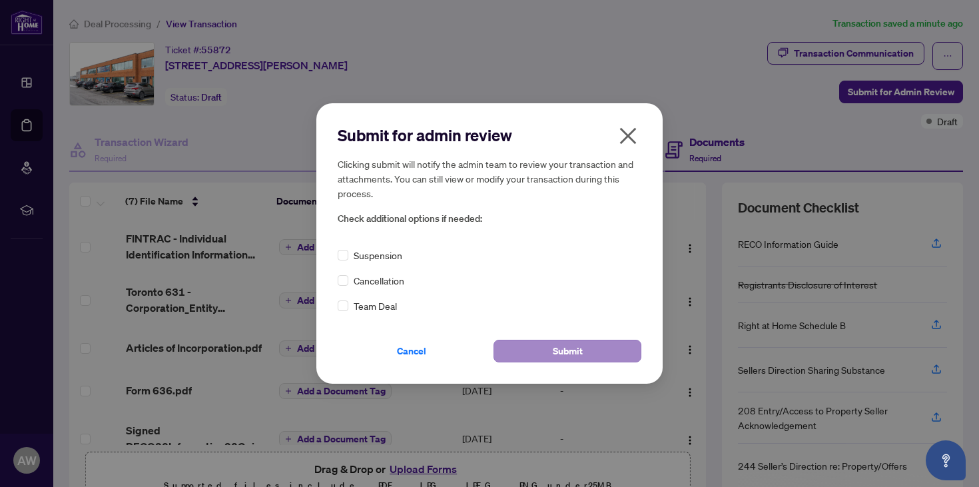
click at [562, 350] on span "Submit" at bounding box center [568, 350] width 30 height 21
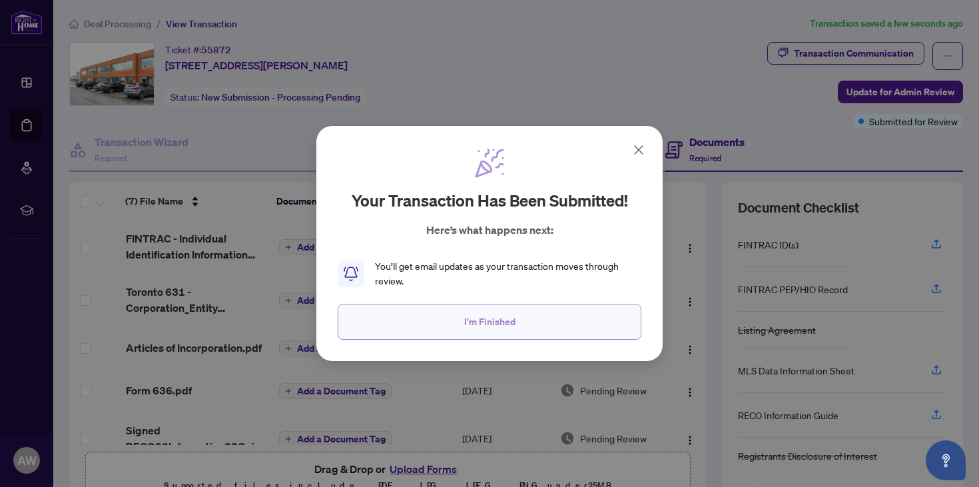
click at [496, 324] on span "I'm Finished" at bounding box center [489, 321] width 51 height 21
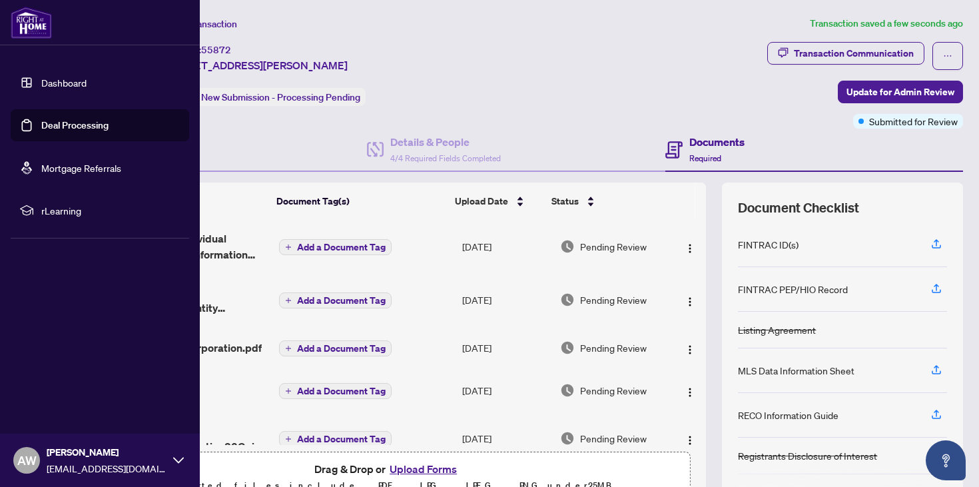
click at [57, 128] on link "Deal Processing" at bounding box center [74, 125] width 67 height 12
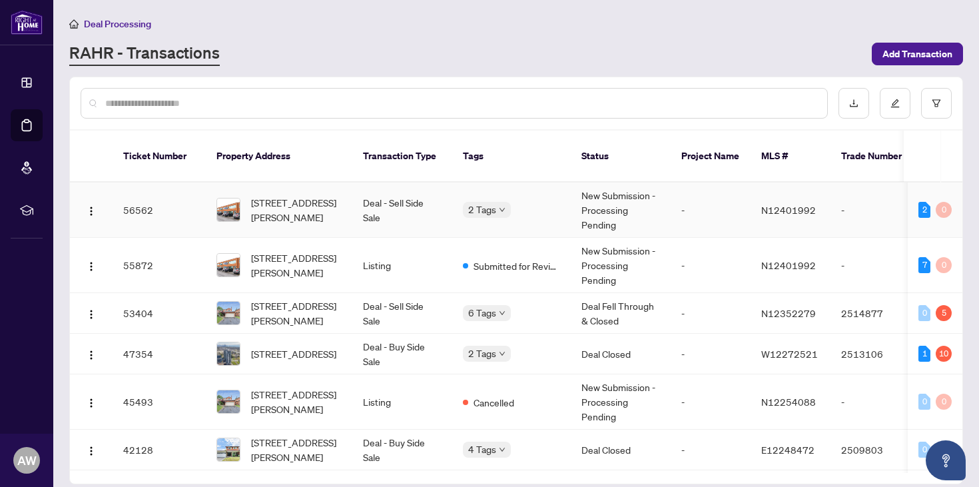
click at [651, 206] on td "New Submission - Processing Pending" at bounding box center [621, 209] width 100 height 55
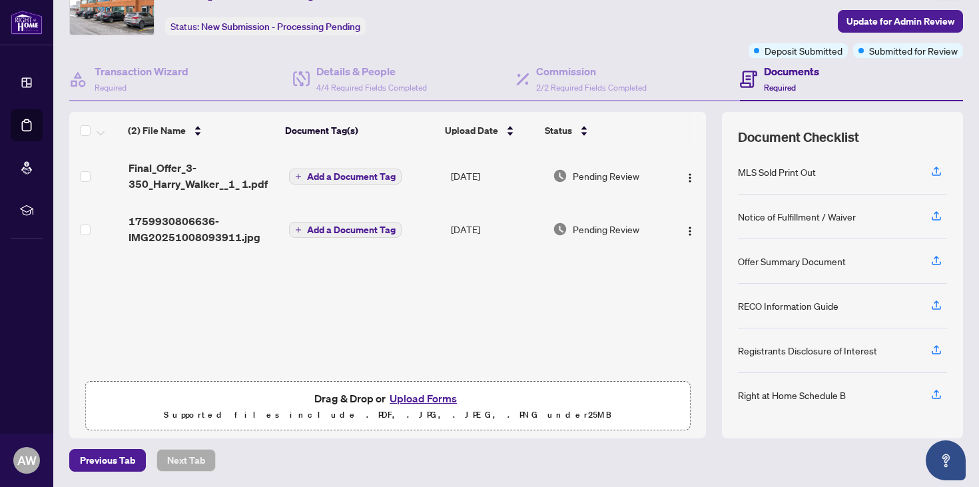
scroll to position [187, 0]
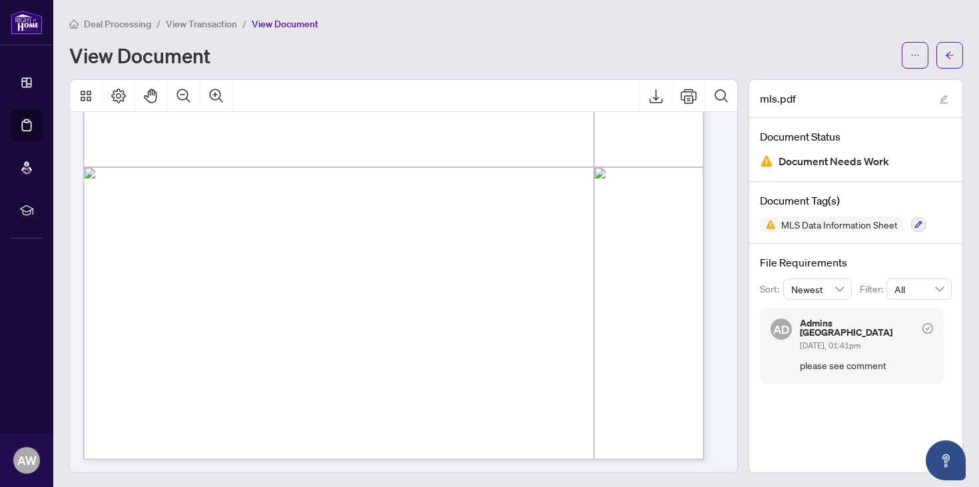
scroll to position [2124, 0]
